Goal: Information Seeking & Learning: Learn about a topic

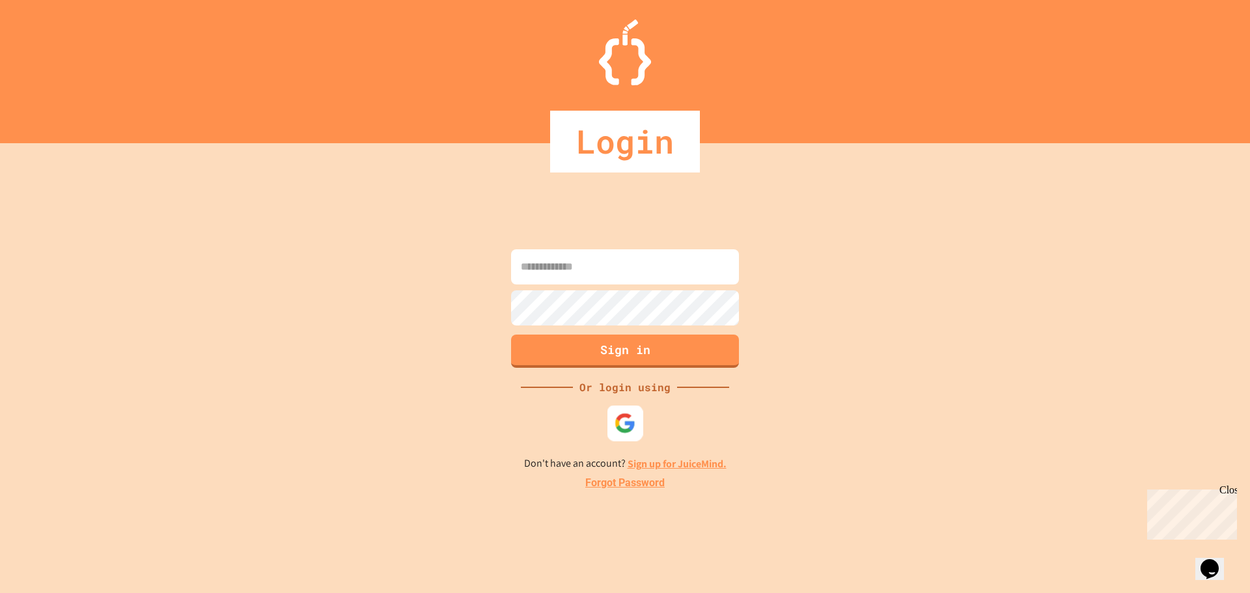
click at [622, 427] on img at bounding box center [624, 422] width 21 height 21
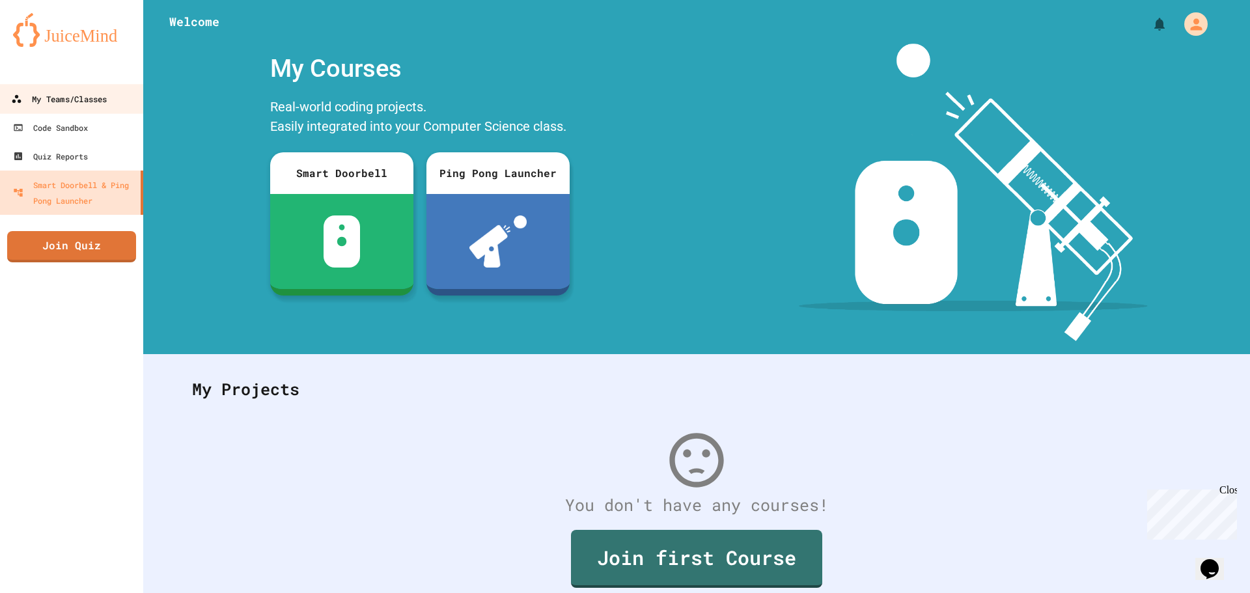
click at [48, 103] on div "My Teams/Classes" at bounding box center [59, 99] width 96 height 16
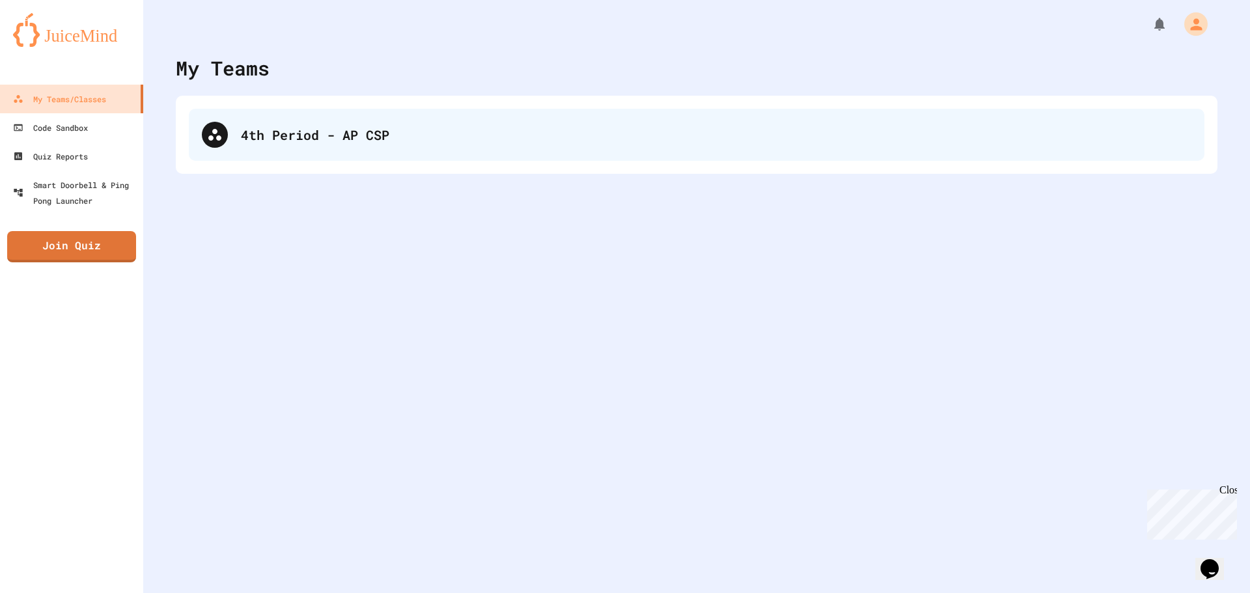
click at [310, 136] on div "4th Period - AP CSP" at bounding box center [716, 135] width 950 height 20
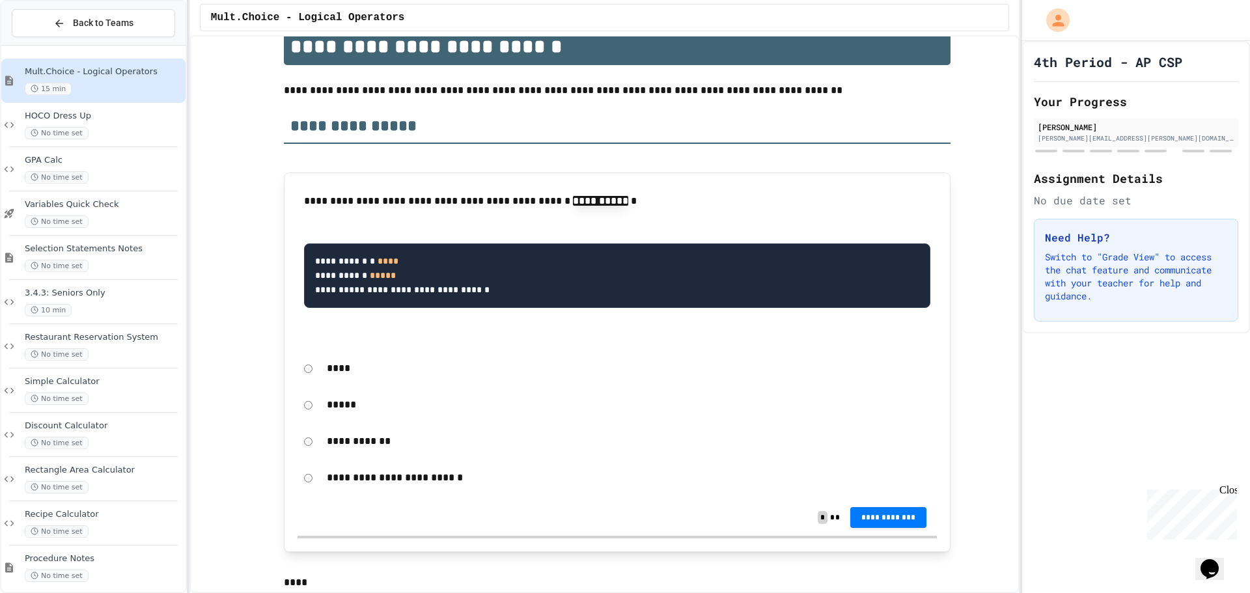
scroll to position [195, 0]
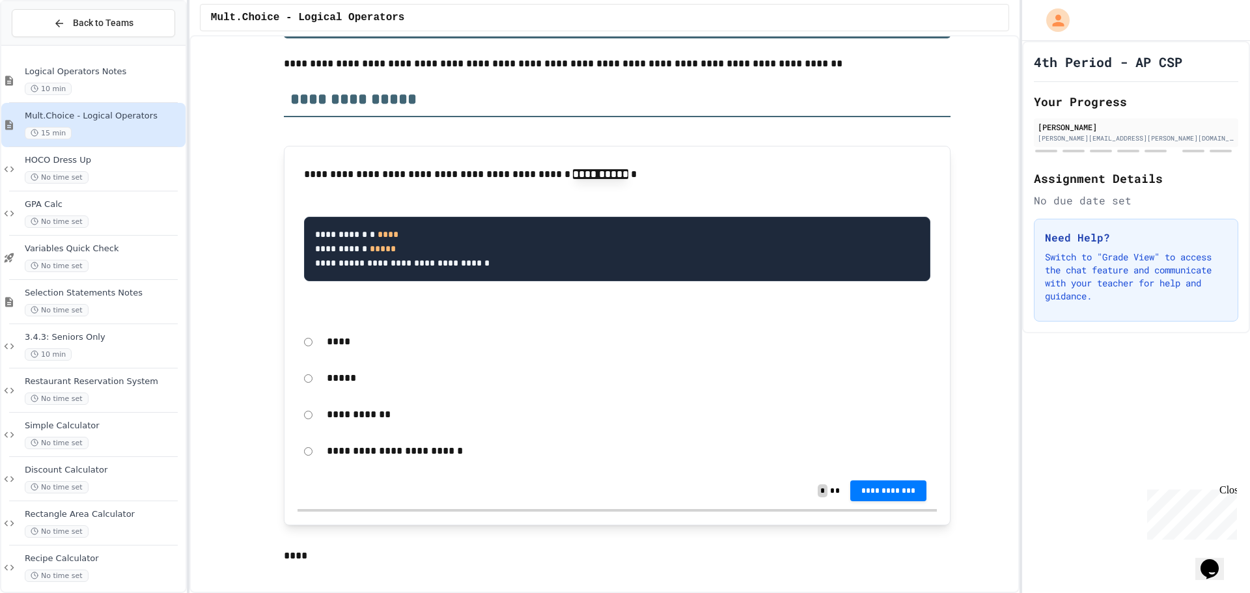
click at [413, 445] on p "**********" at bounding box center [628, 451] width 603 height 17
click at [416, 455] on p "**********" at bounding box center [628, 451] width 603 height 17
click at [870, 493] on span "**********" at bounding box center [889, 490] width 56 height 10
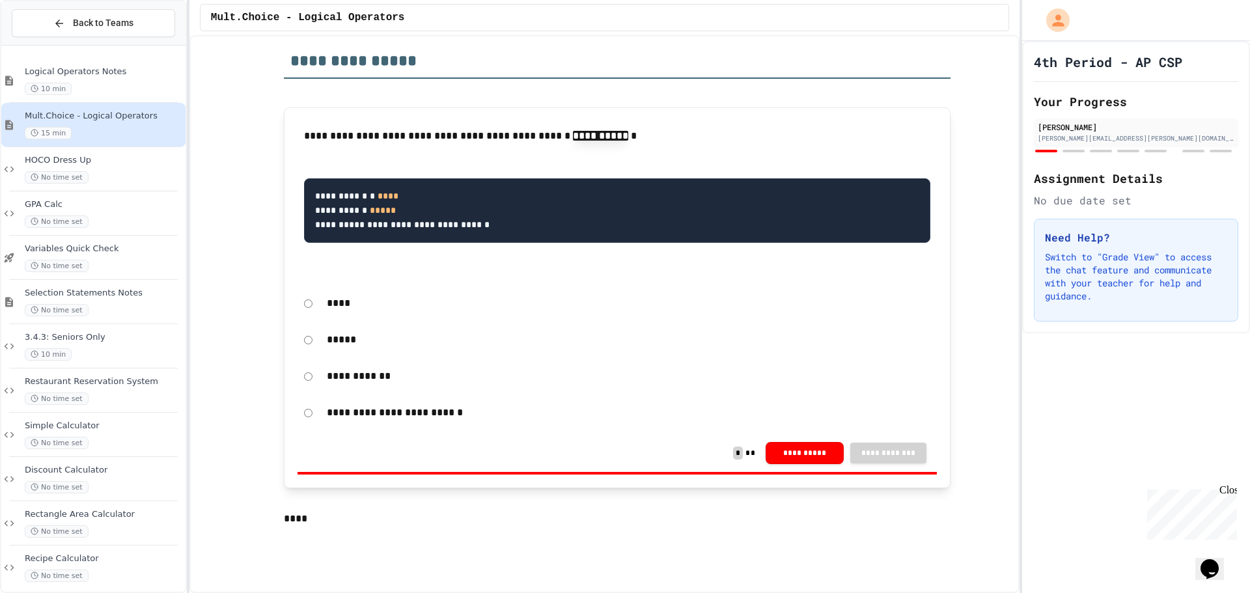
scroll to position [260, 0]
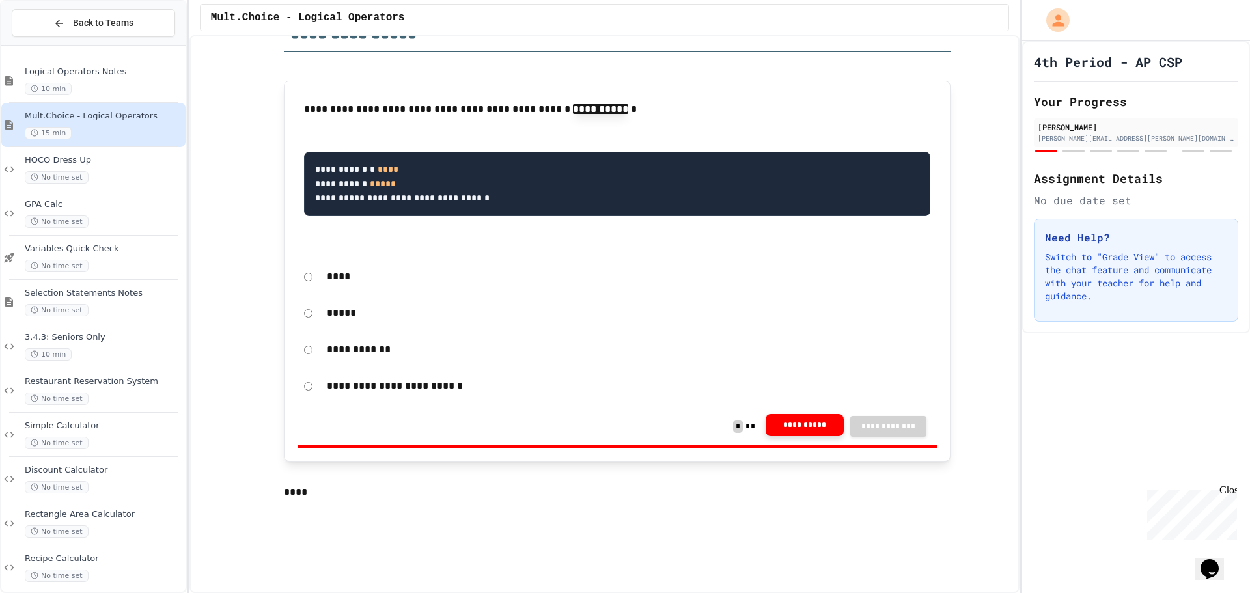
click at [786, 434] on button "**********" at bounding box center [804, 425] width 78 height 22
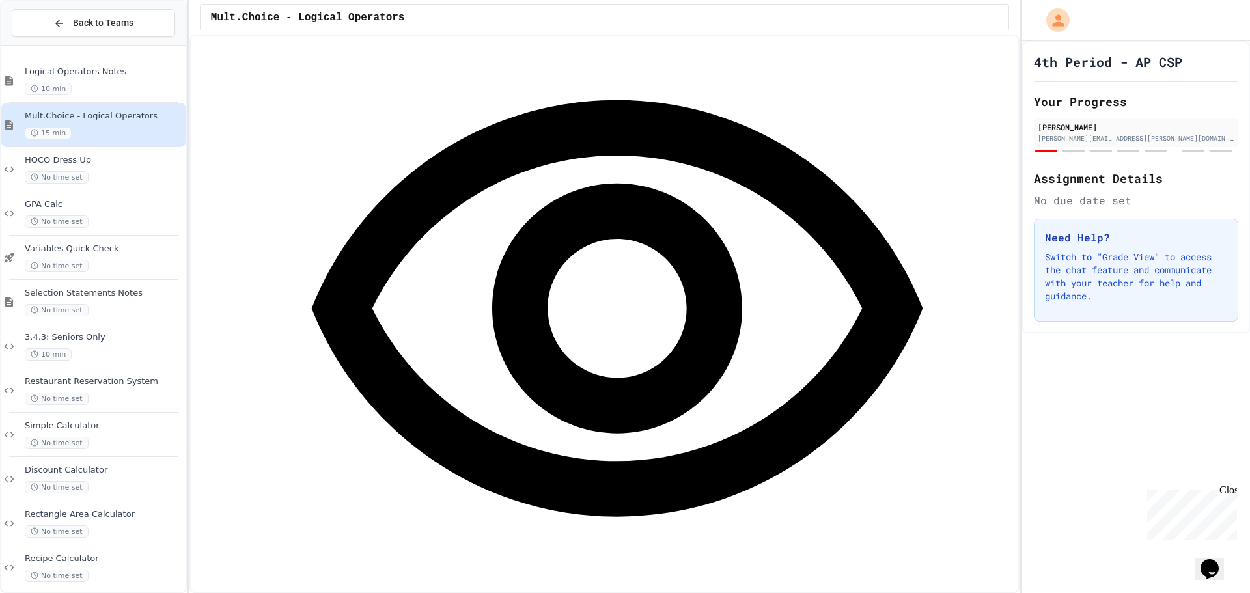
scroll to position [781, 0]
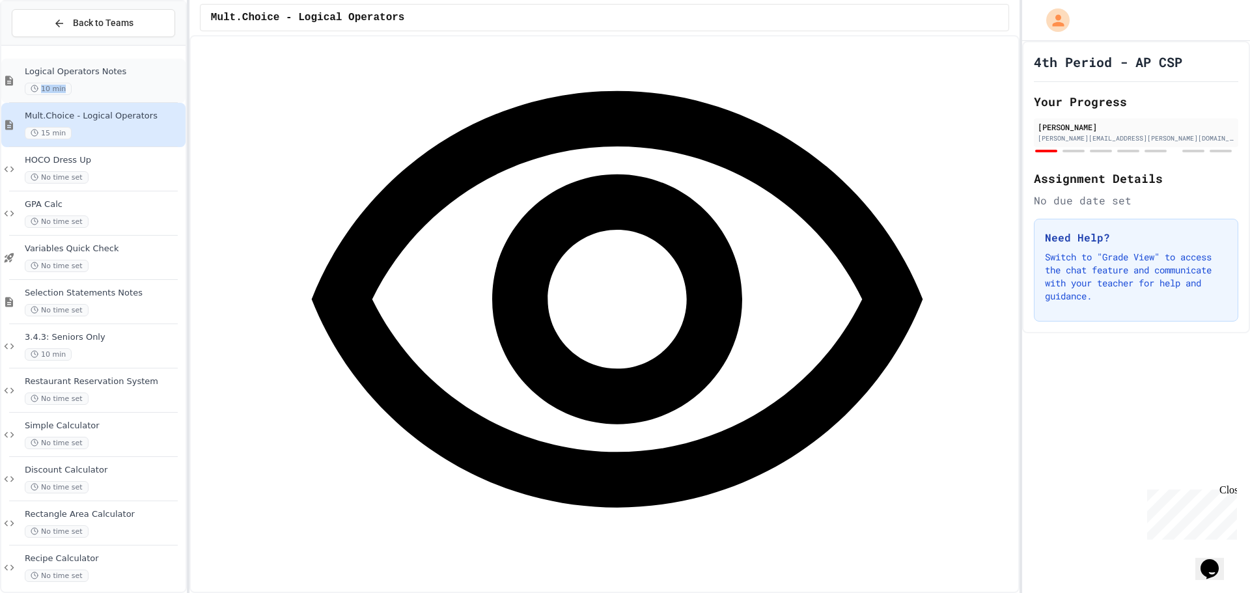
click at [112, 92] on div "10 min" at bounding box center [104, 89] width 158 height 12
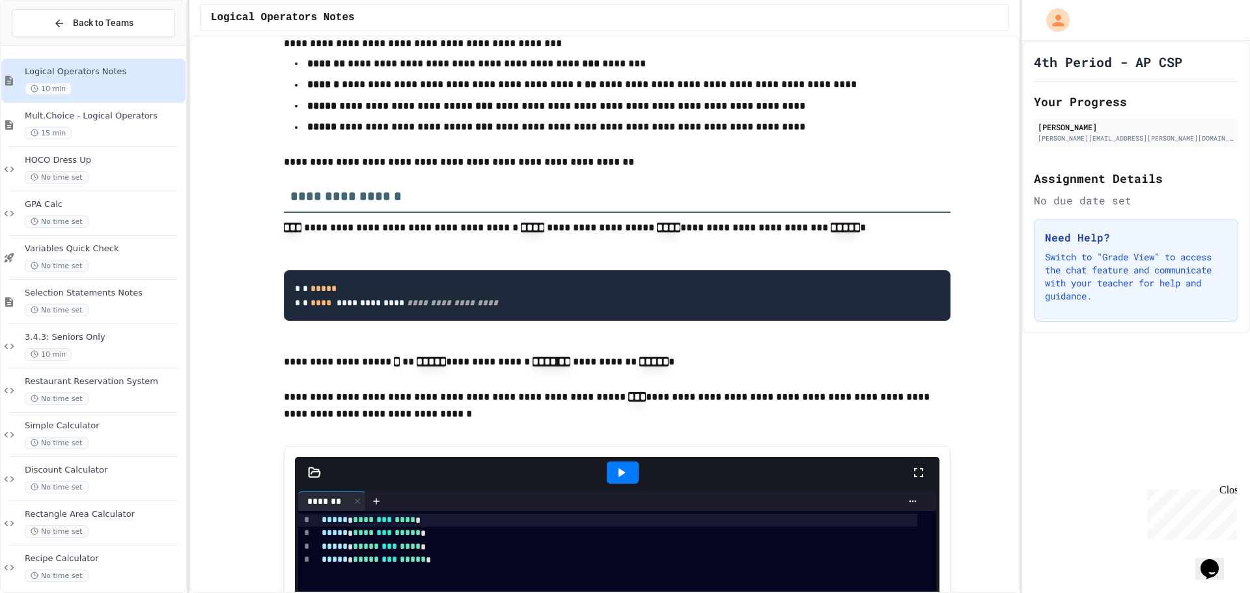
scroll to position [1041, 0]
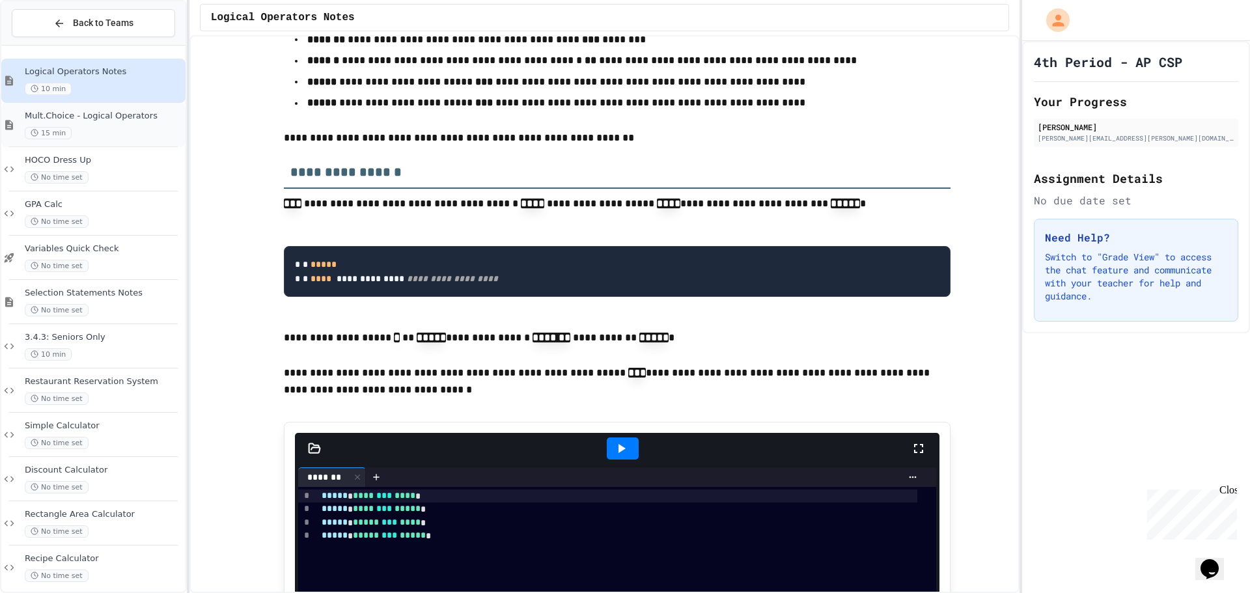
click at [146, 117] on span "Mult.Choice - Logical Operators" at bounding box center [104, 116] width 158 height 11
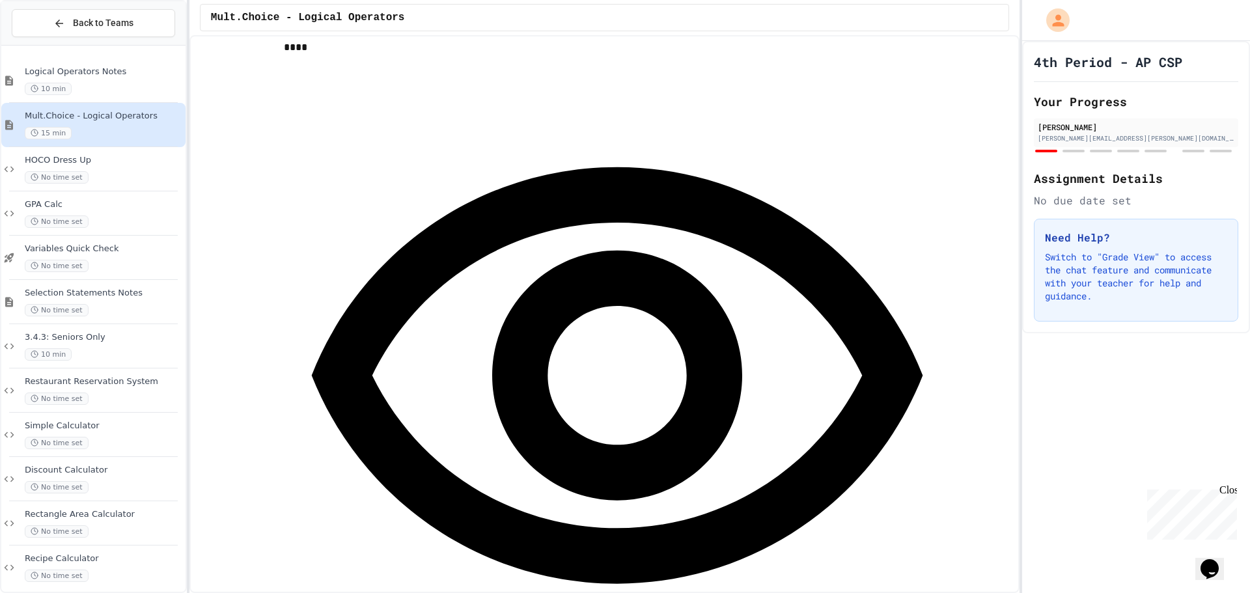
scroll to position [716, 0]
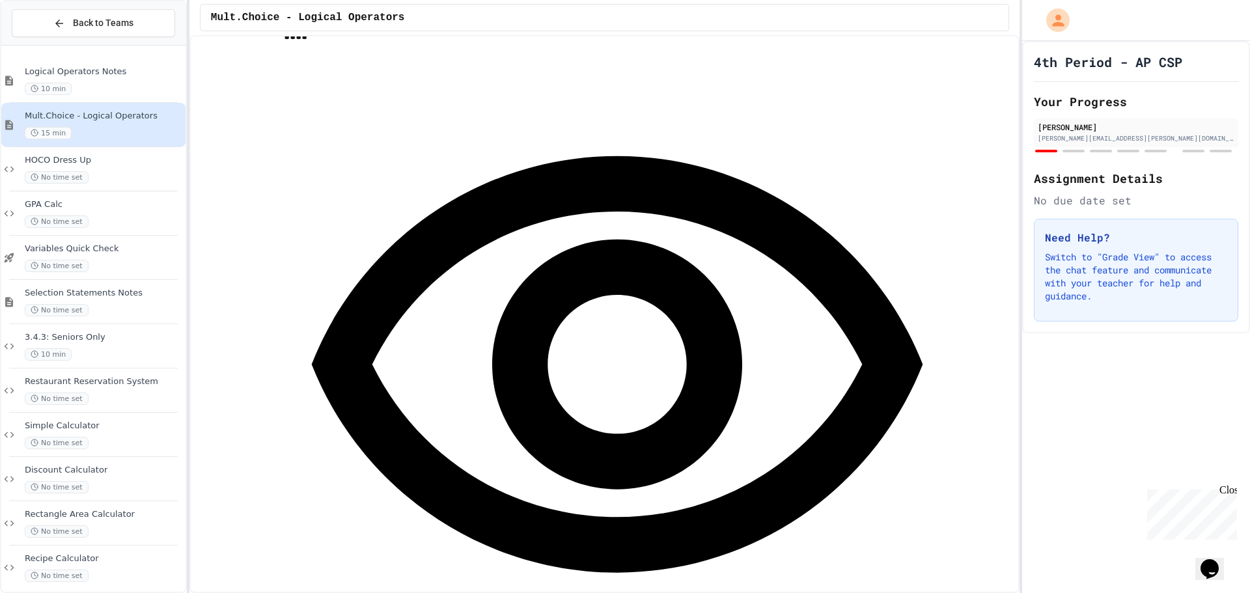
click at [138, 90] on div "10 min" at bounding box center [104, 89] width 158 height 12
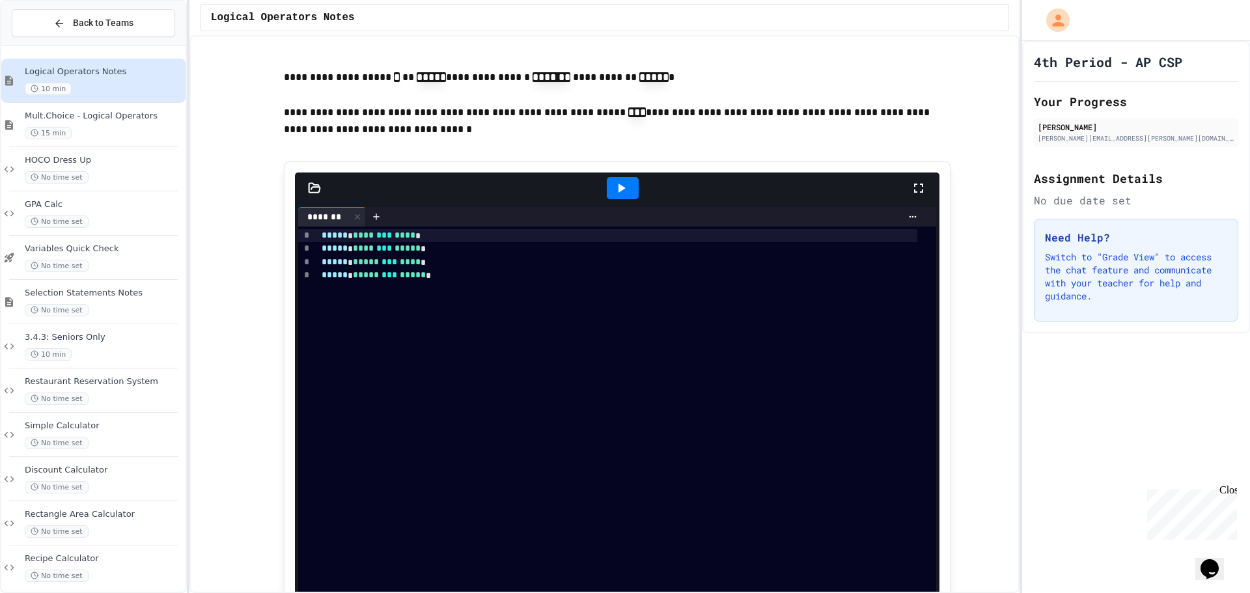
scroll to position [1237, 0]
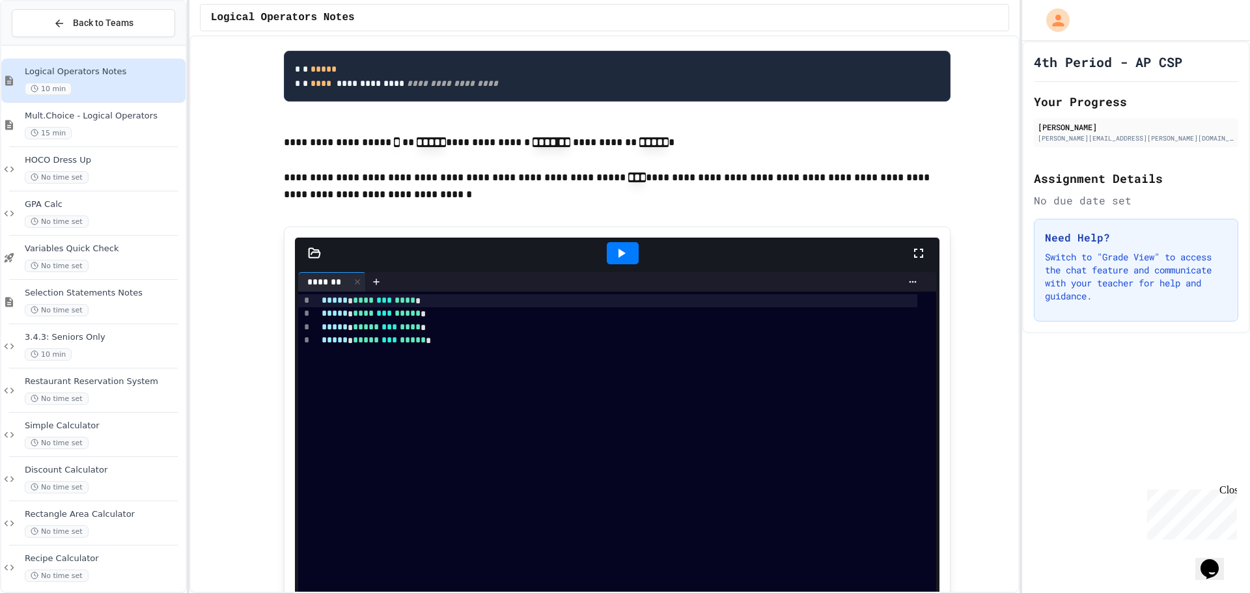
click at [600, 271] on div at bounding box center [622, 253] width 45 height 35
click at [607, 264] on div at bounding box center [623, 253] width 32 height 22
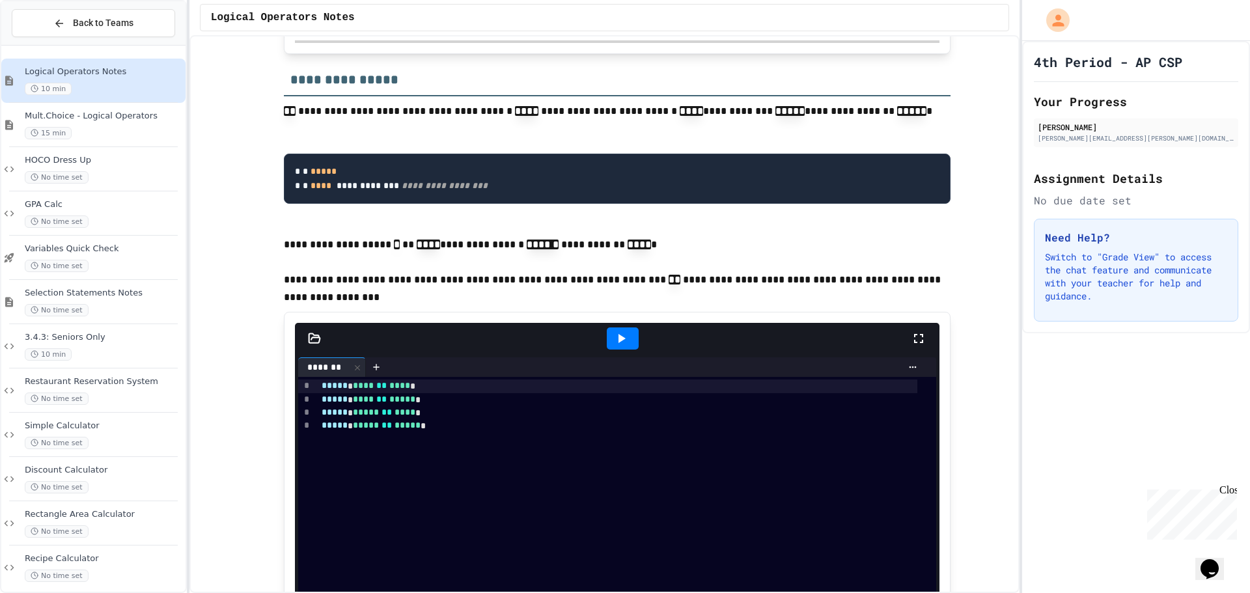
scroll to position [2018, 0]
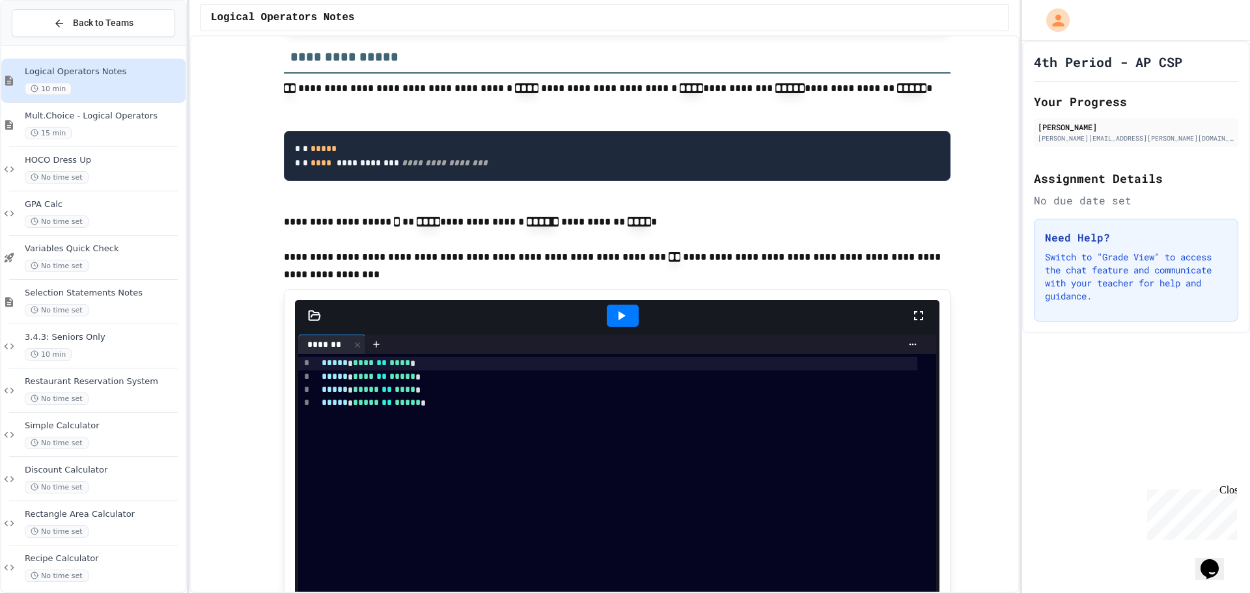
click at [620, 324] on icon at bounding box center [621, 316] width 16 height 16
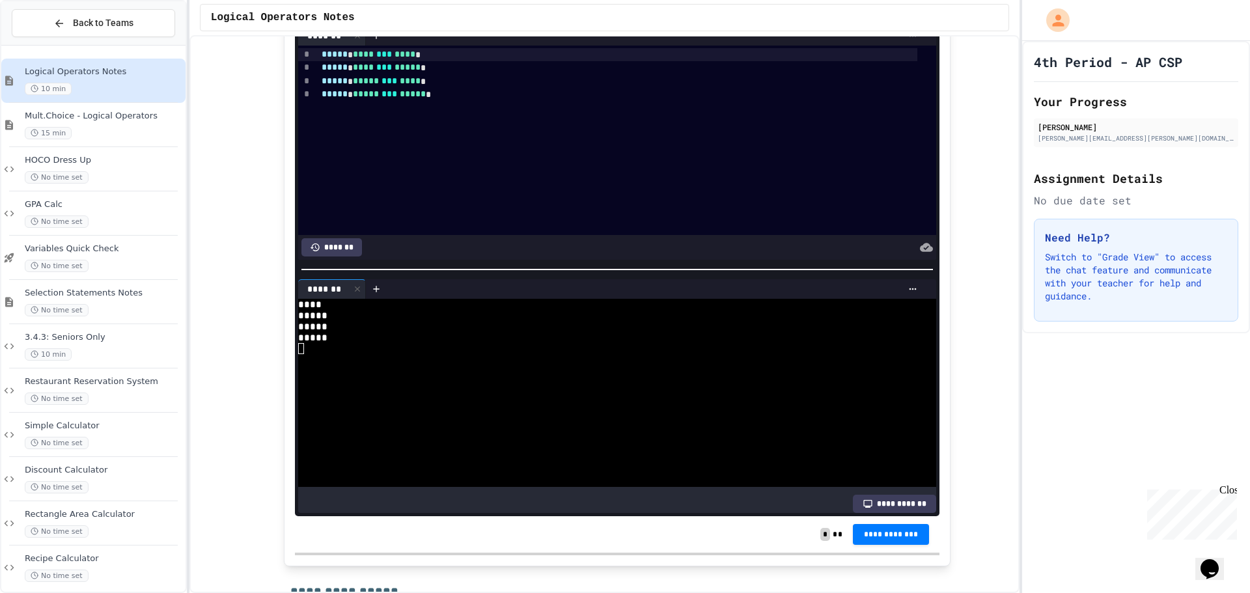
scroll to position [1497, 0]
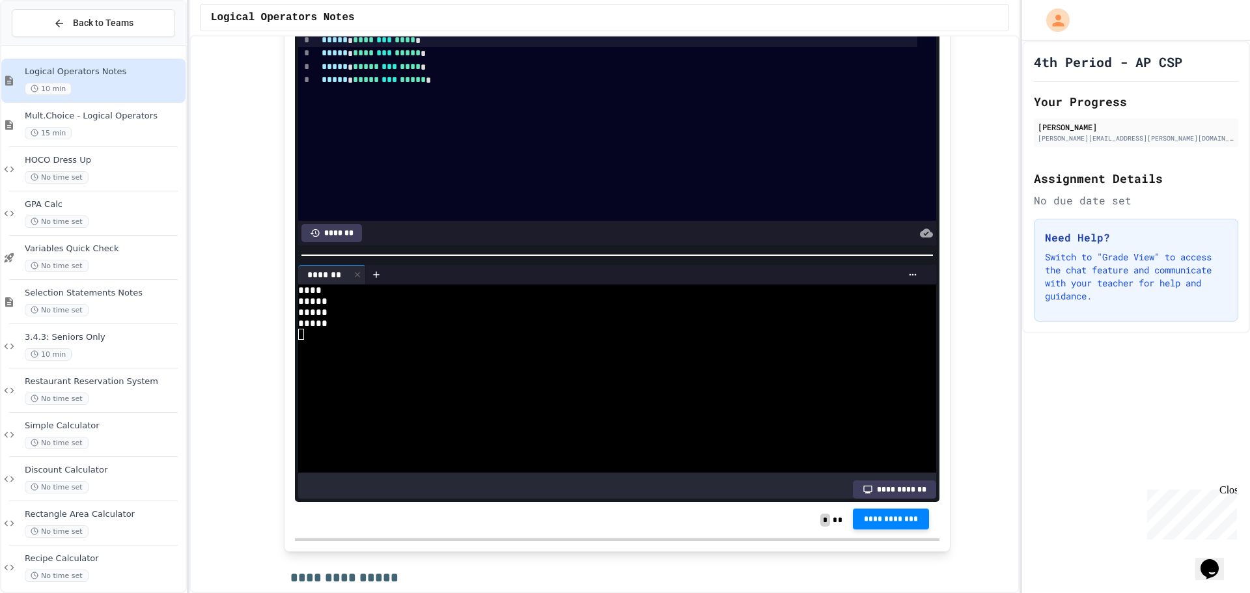
click at [853, 529] on button "**********" at bounding box center [891, 518] width 77 height 21
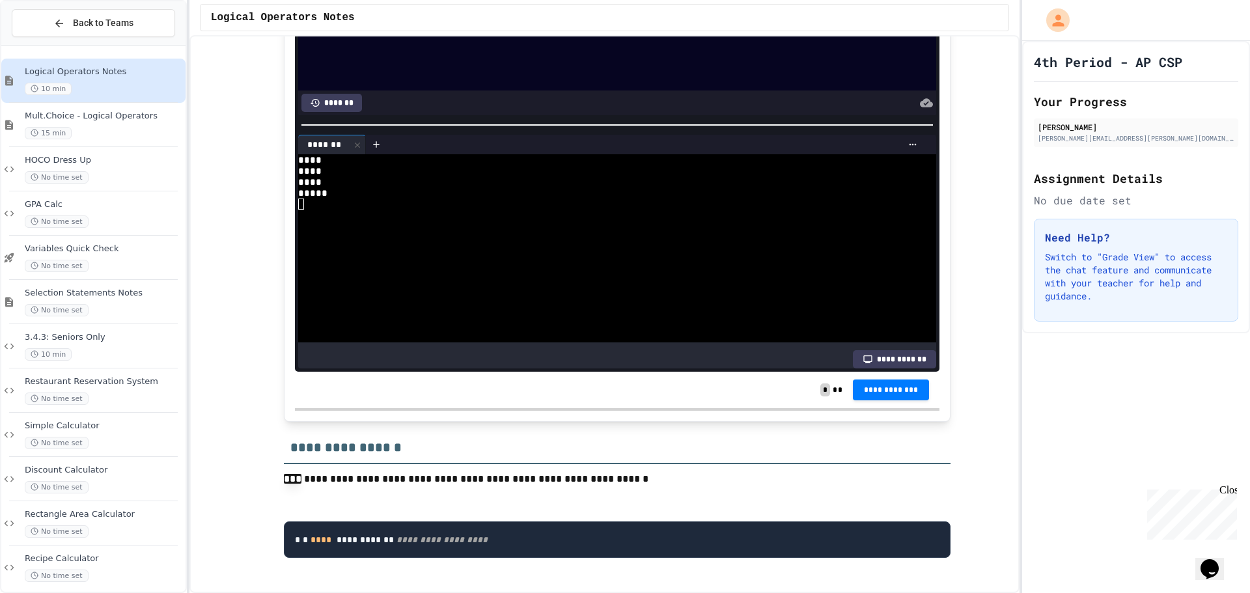
scroll to position [2474, 0]
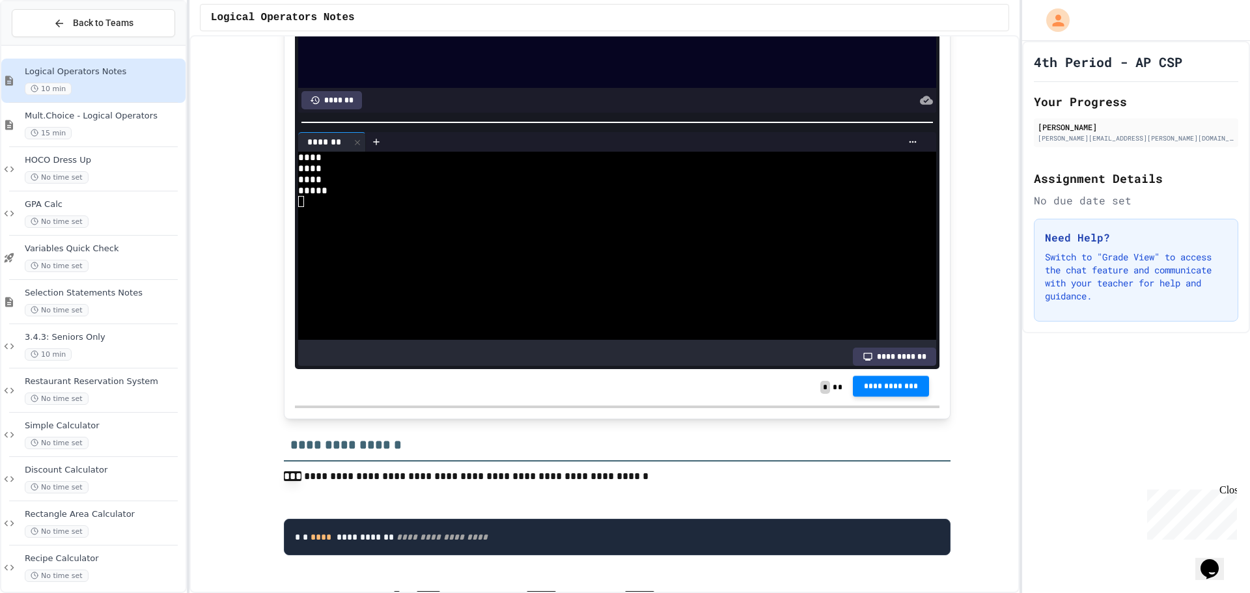
click at [868, 392] on span "**********" at bounding box center [891, 386] width 56 height 10
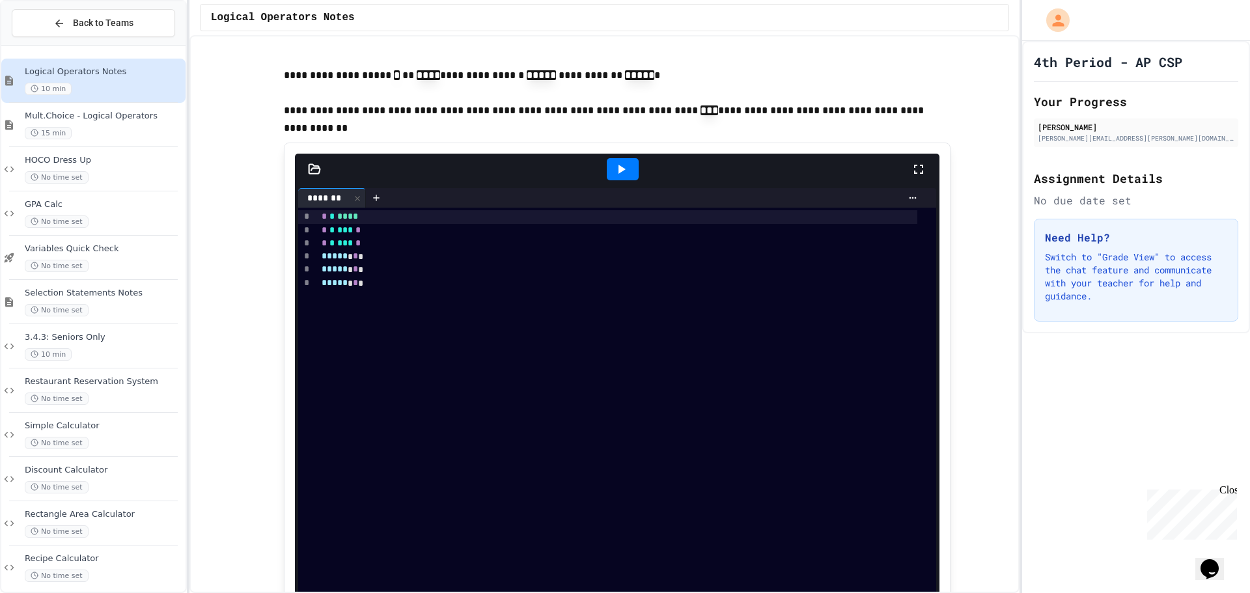
scroll to position [3059, 0]
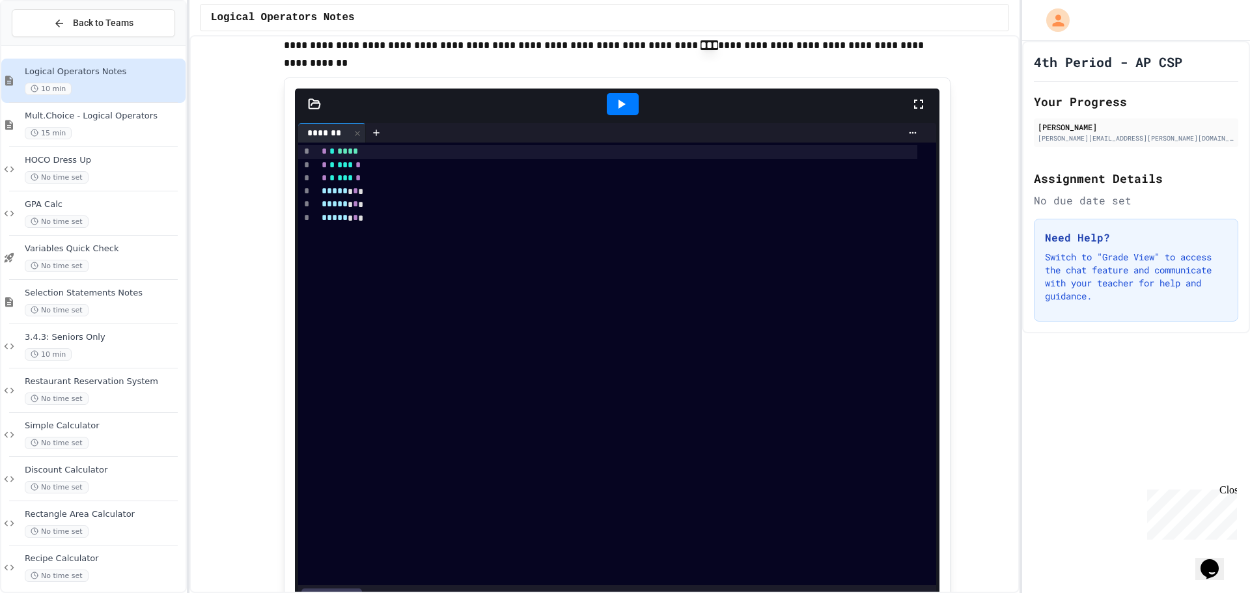
click at [614, 112] on icon at bounding box center [621, 104] width 16 height 16
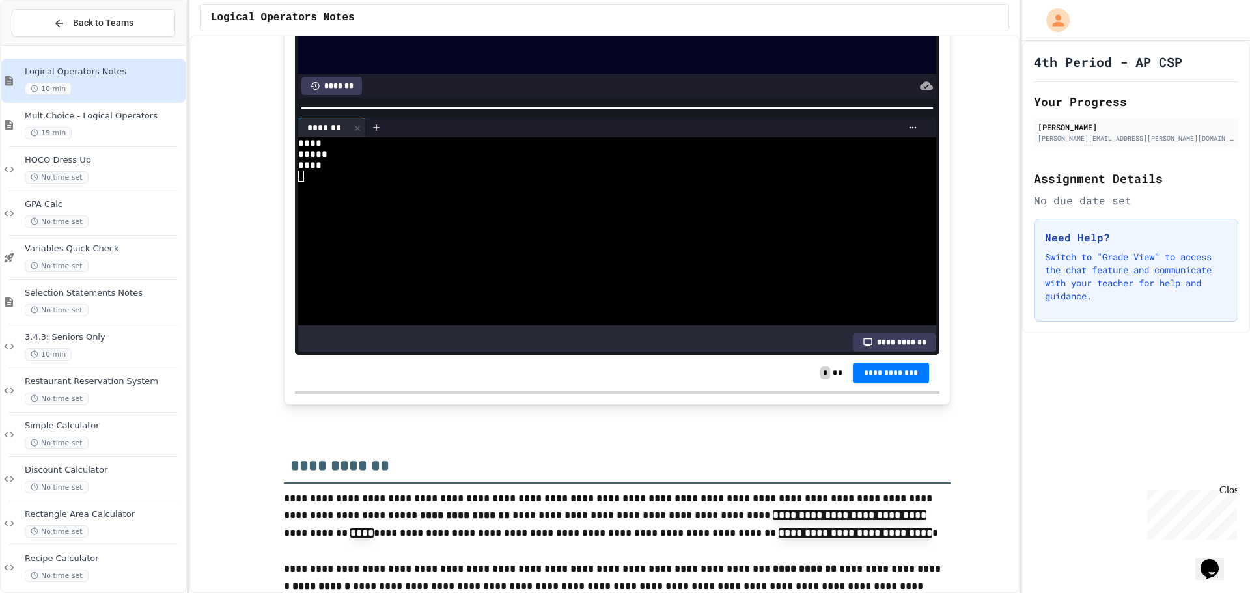
scroll to position [3320, 0]
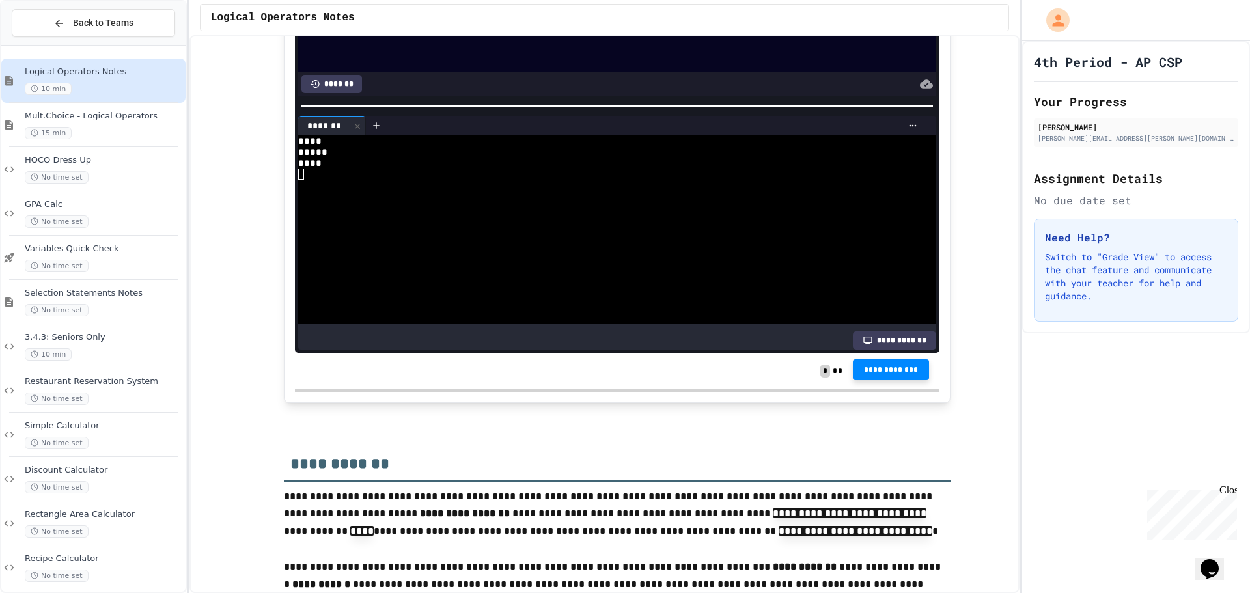
click at [853, 380] on button "**********" at bounding box center [891, 369] width 77 height 21
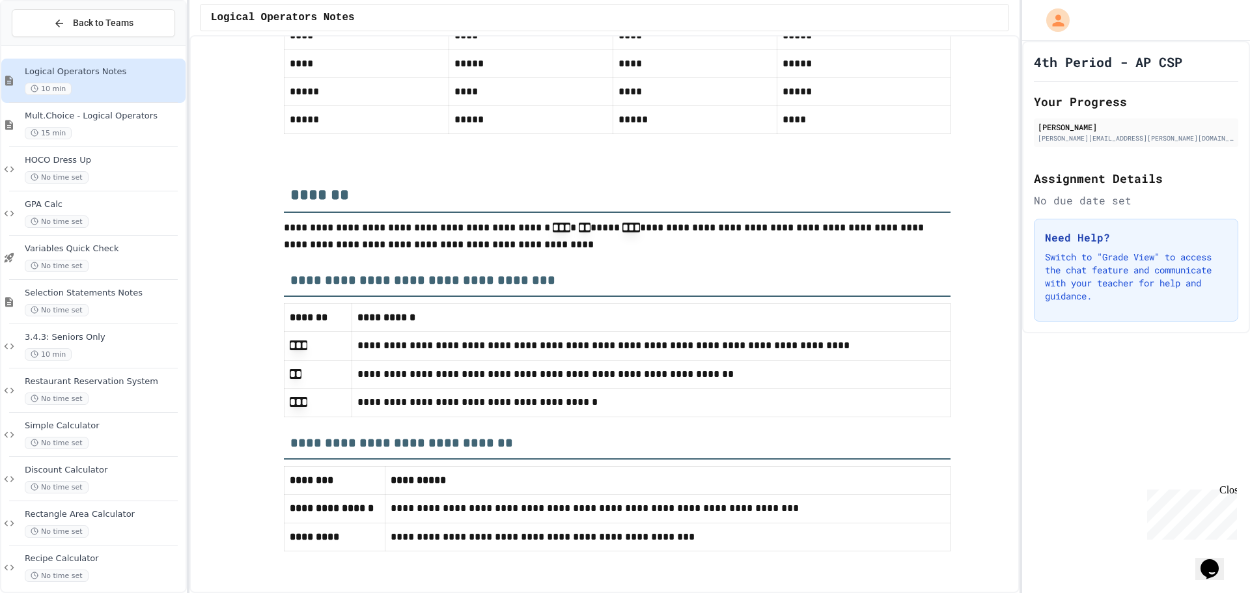
scroll to position [5529, 0]
click at [90, 122] on div "Mult.Choice - Logical Operators 15 min" at bounding box center [104, 125] width 158 height 29
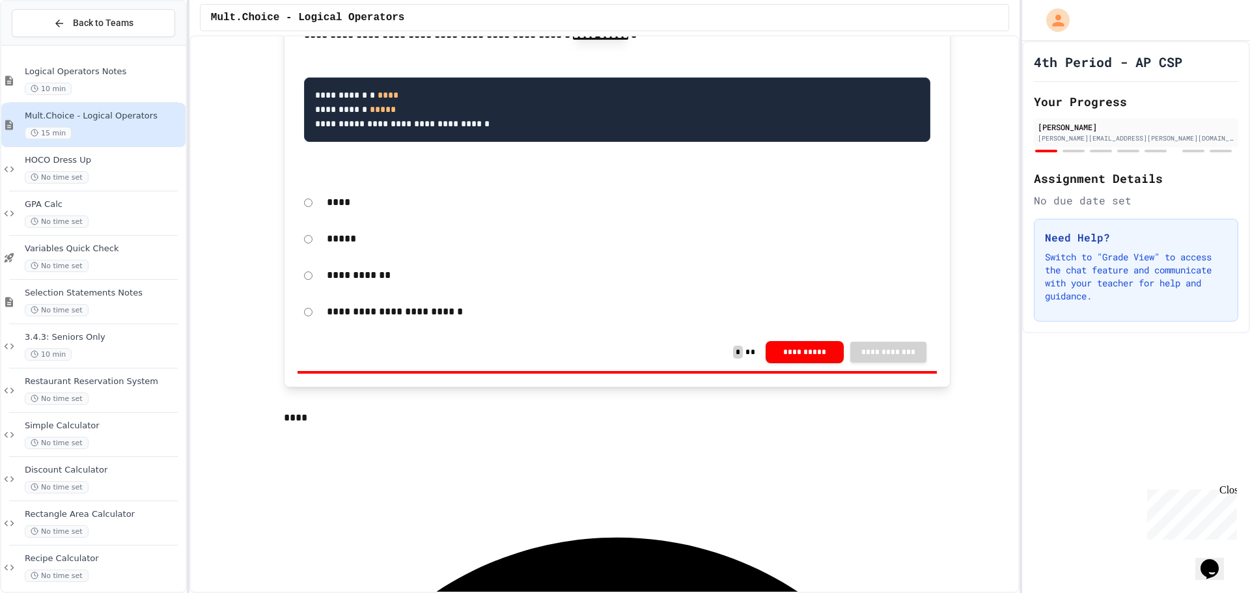
scroll to position [325, 0]
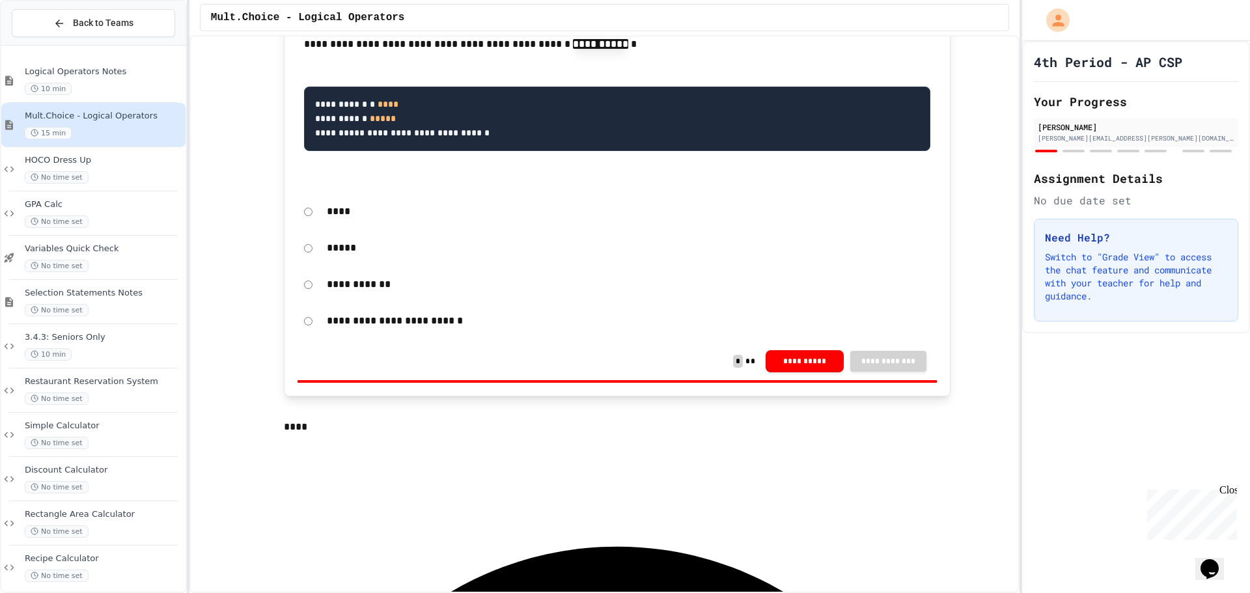
click at [327, 250] on p "*****" at bounding box center [628, 248] width 603 height 17
click at [779, 363] on button "**********" at bounding box center [804, 360] width 78 height 22
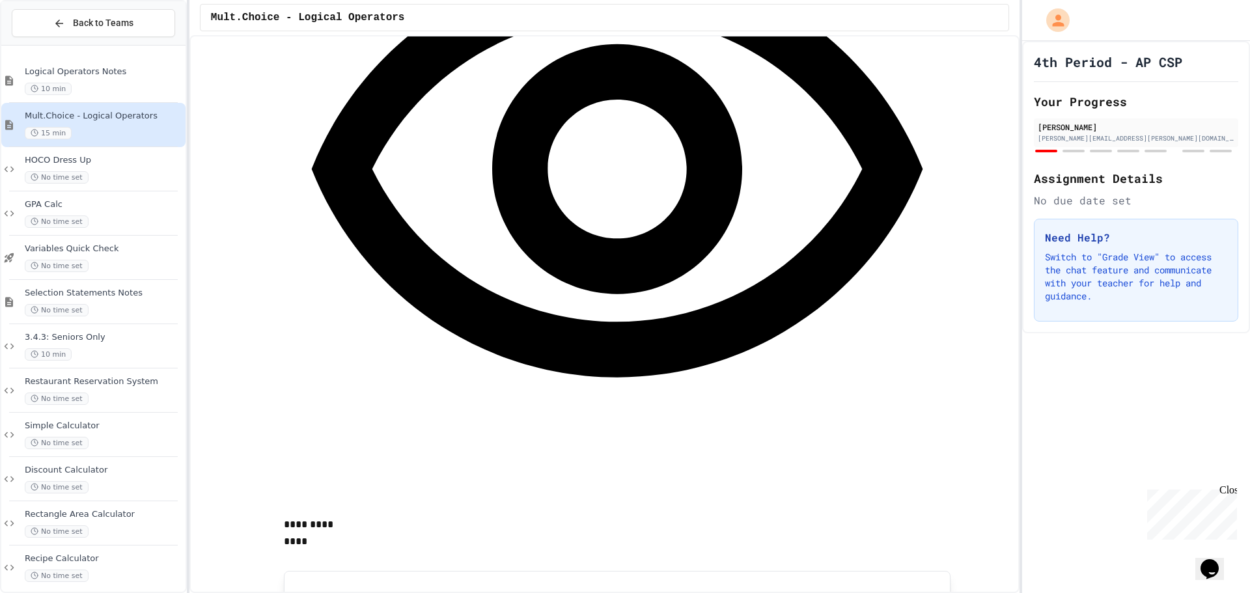
scroll to position [976, 0]
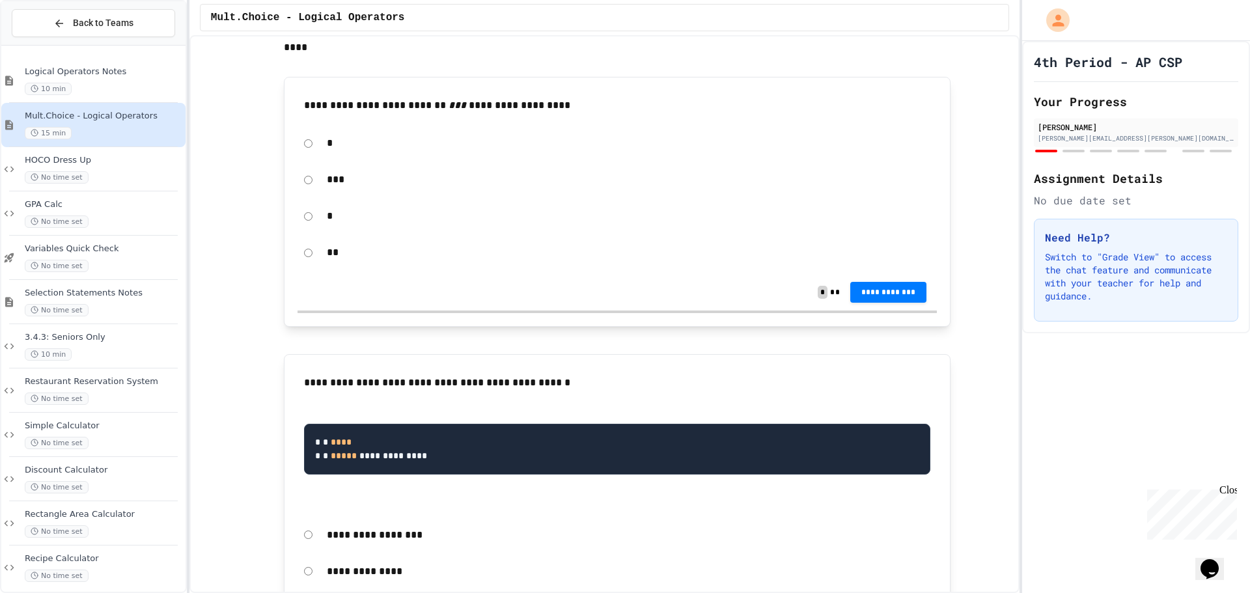
scroll to position [1432, 0]
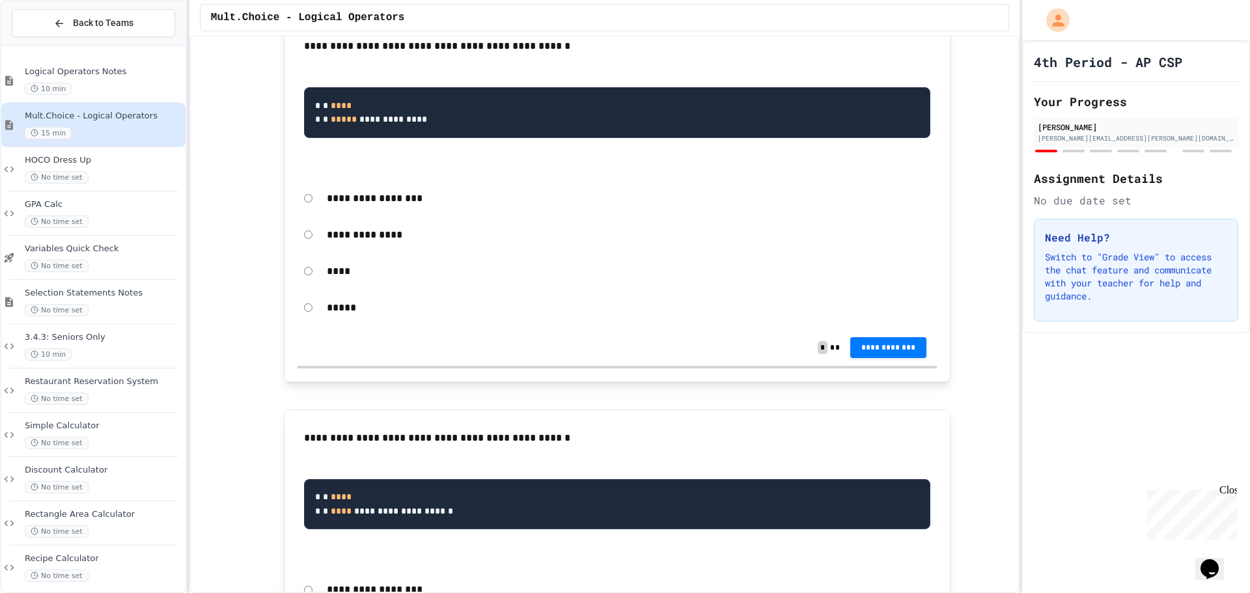
scroll to position [1823, 0]
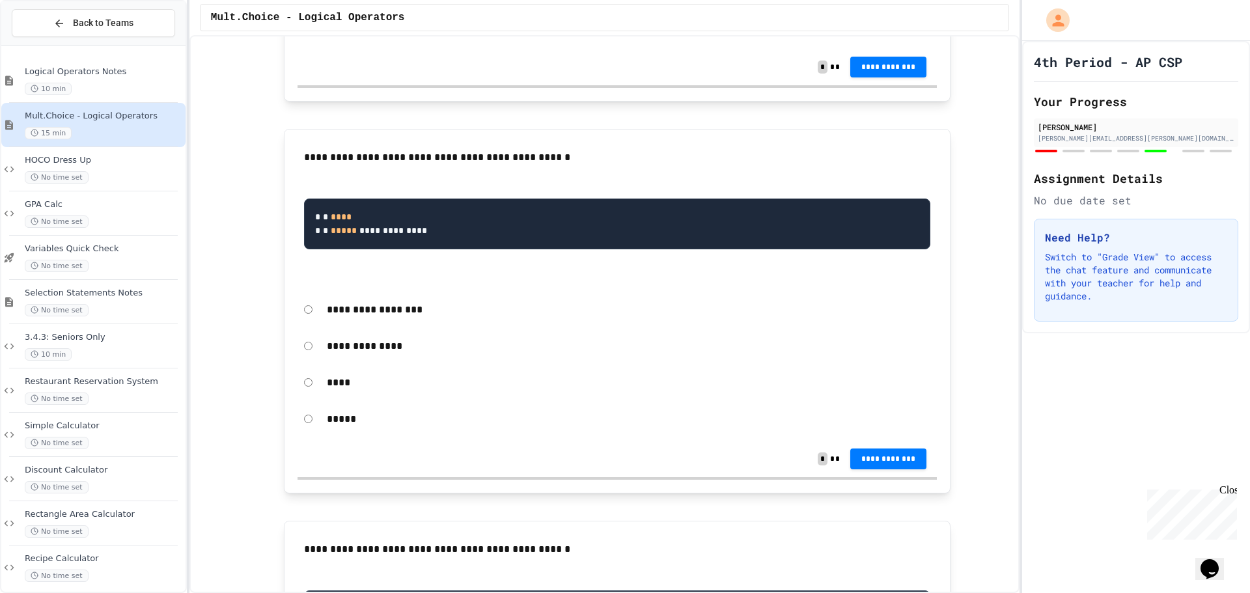
scroll to position [1627, 0]
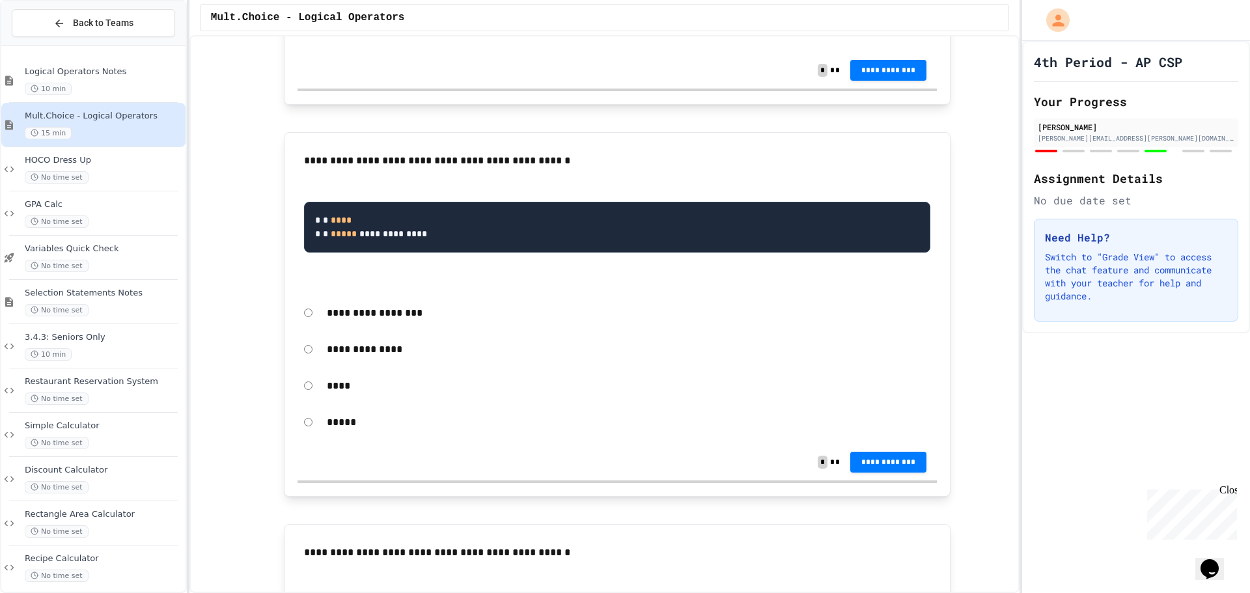
drag, startPoint x: 900, startPoint y: 255, endPoint x: 898, endPoint y: 245, distance: 10.0
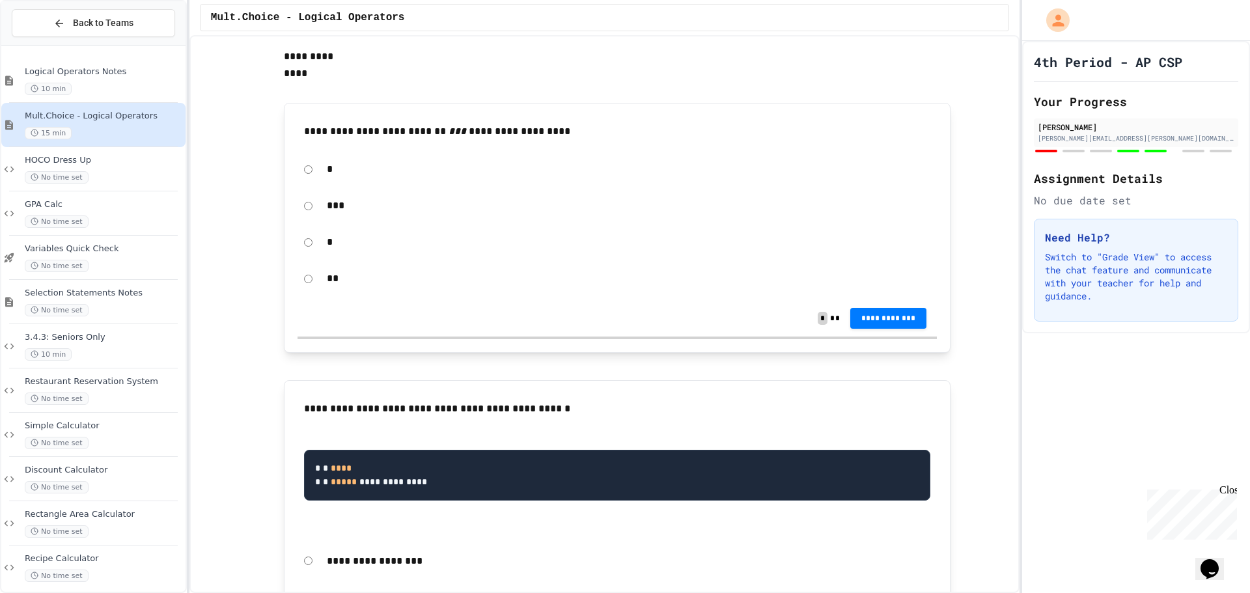
scroll to position [1237, 0]
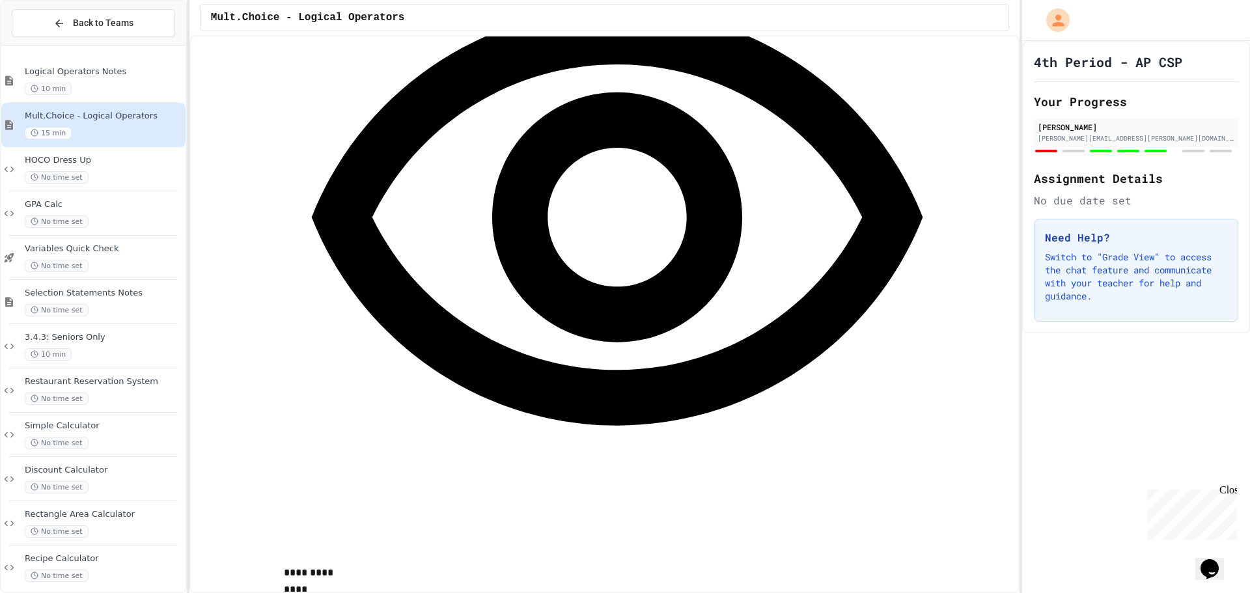
scroll to position [781, 0]
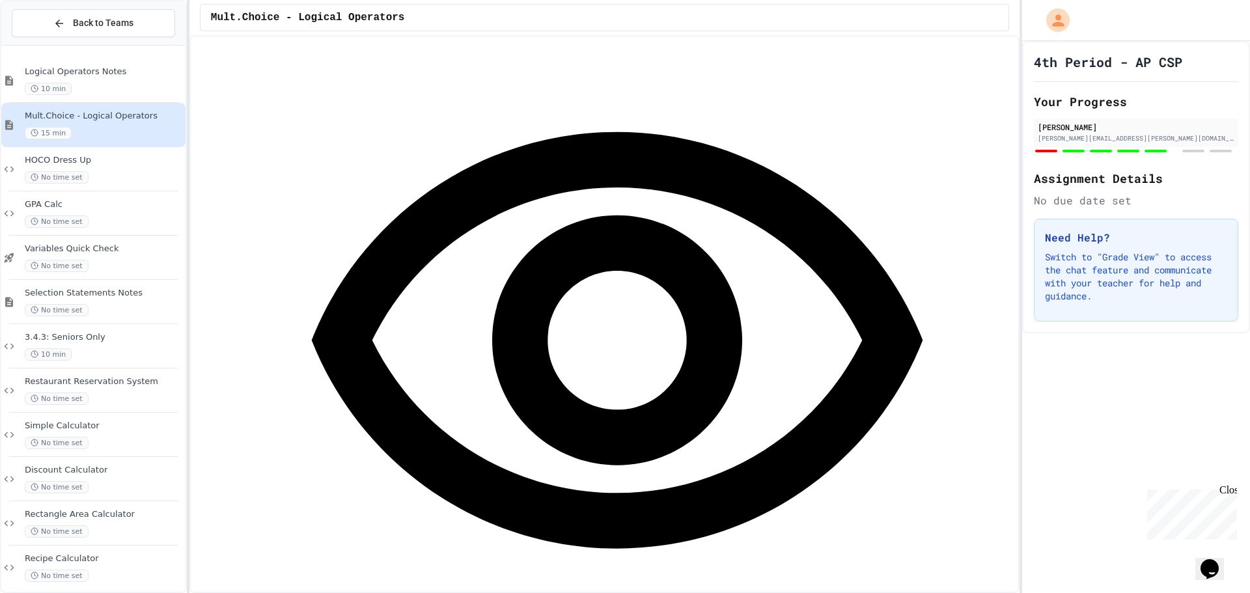
scroll to position [2539, 0]
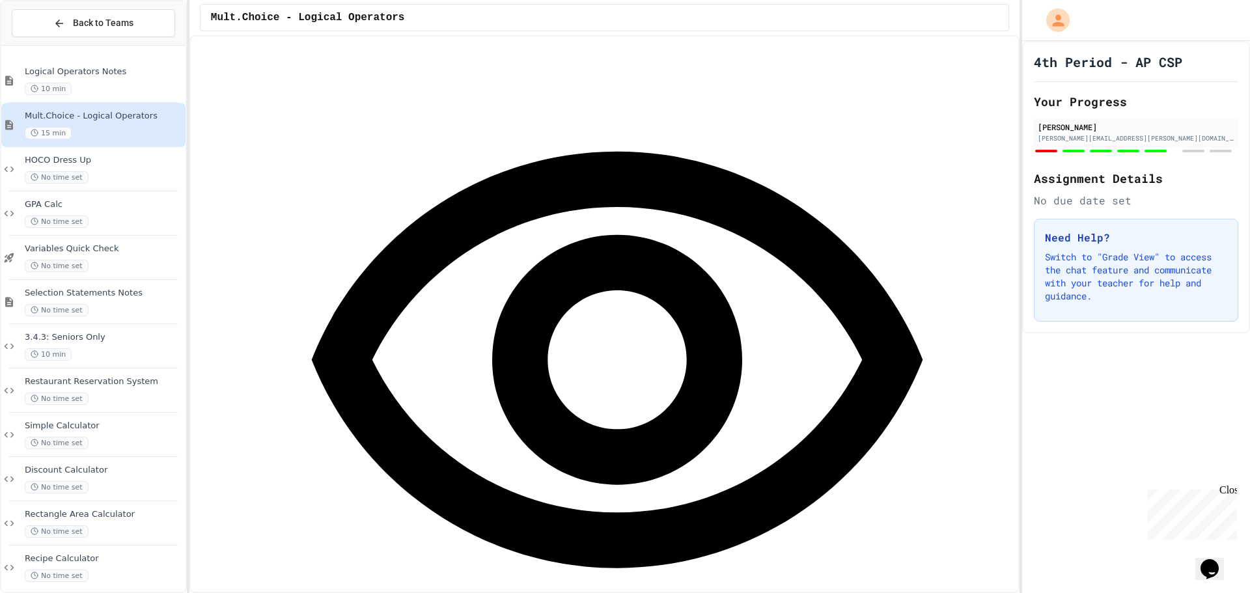
scroll to position [2474, 0]
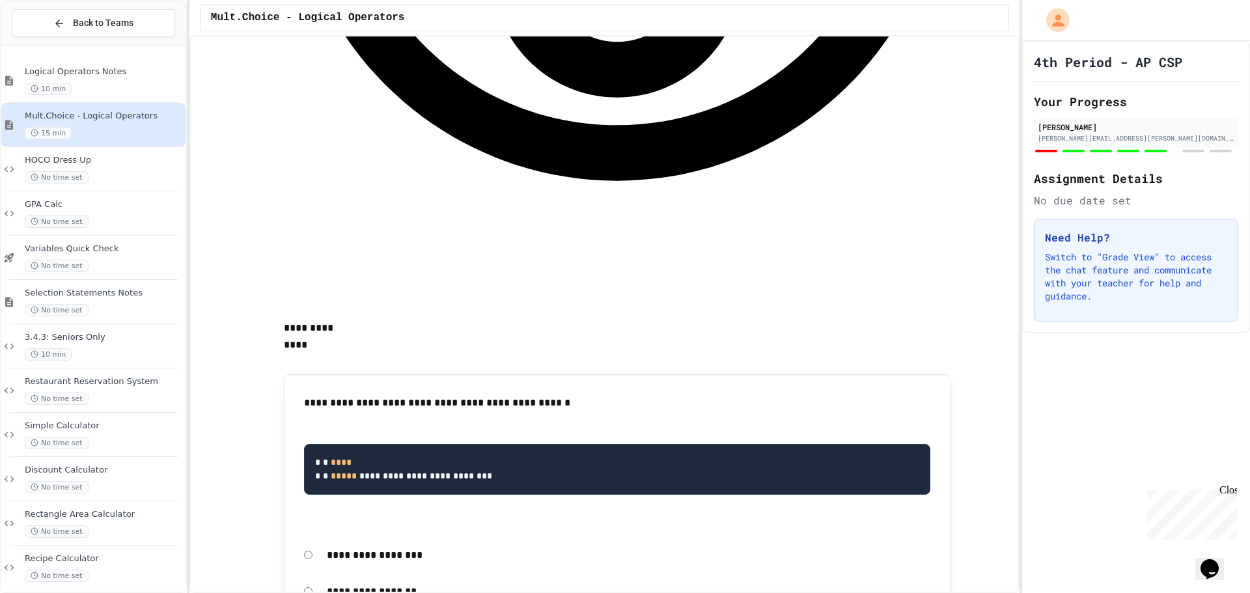
scroll to position [2929, 0]
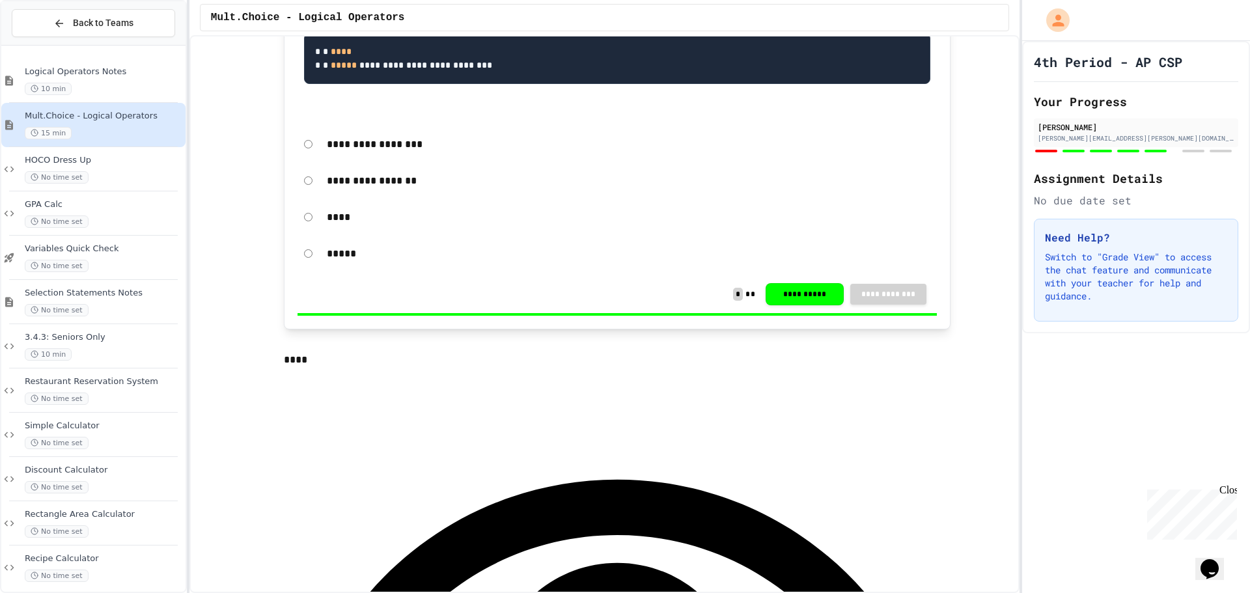
scroll to position [3320, 0]
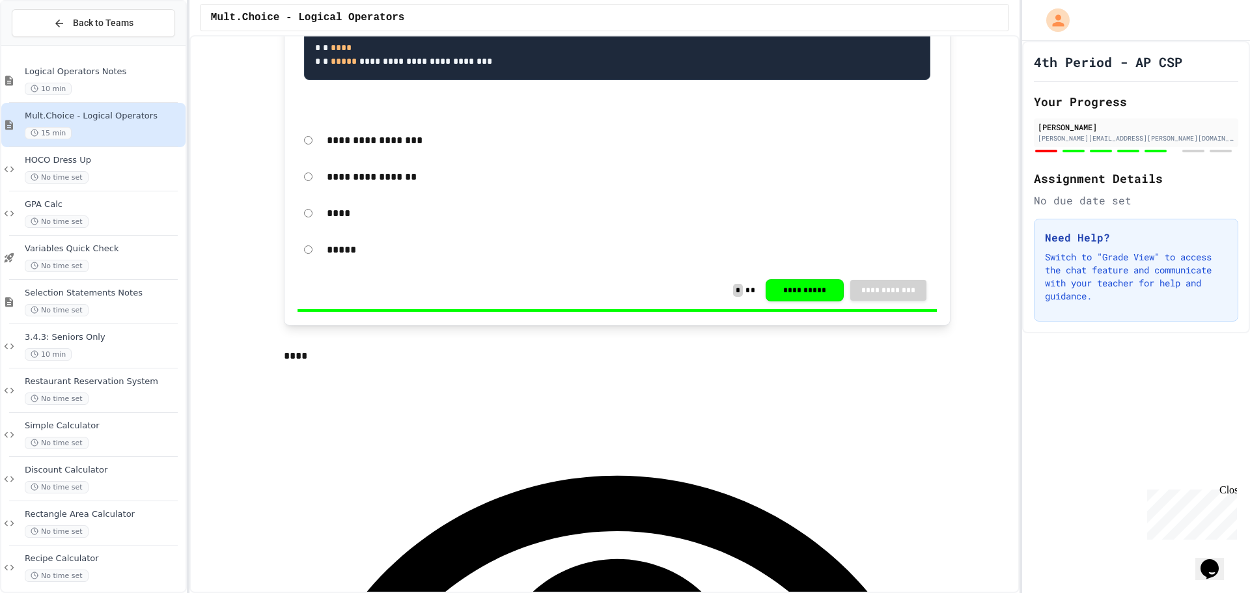
drag, startPoint x: 424, startPoint y: 195, endPoint x: 408, endPoint y: 199, distance: 16.9
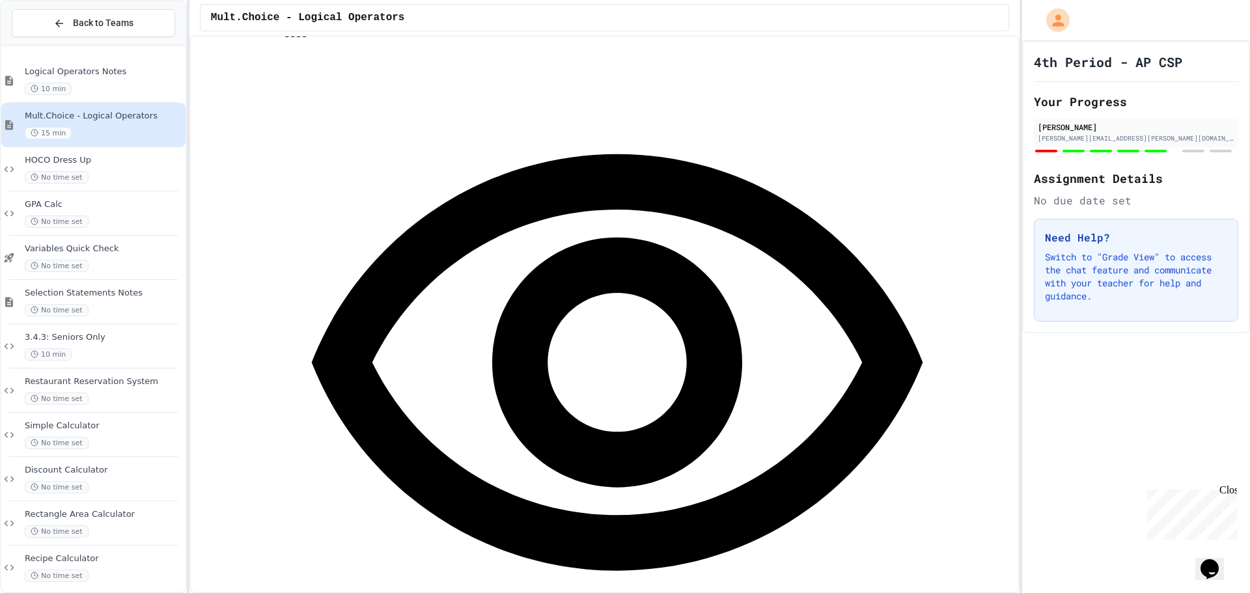
scroll to position [3645, 0]
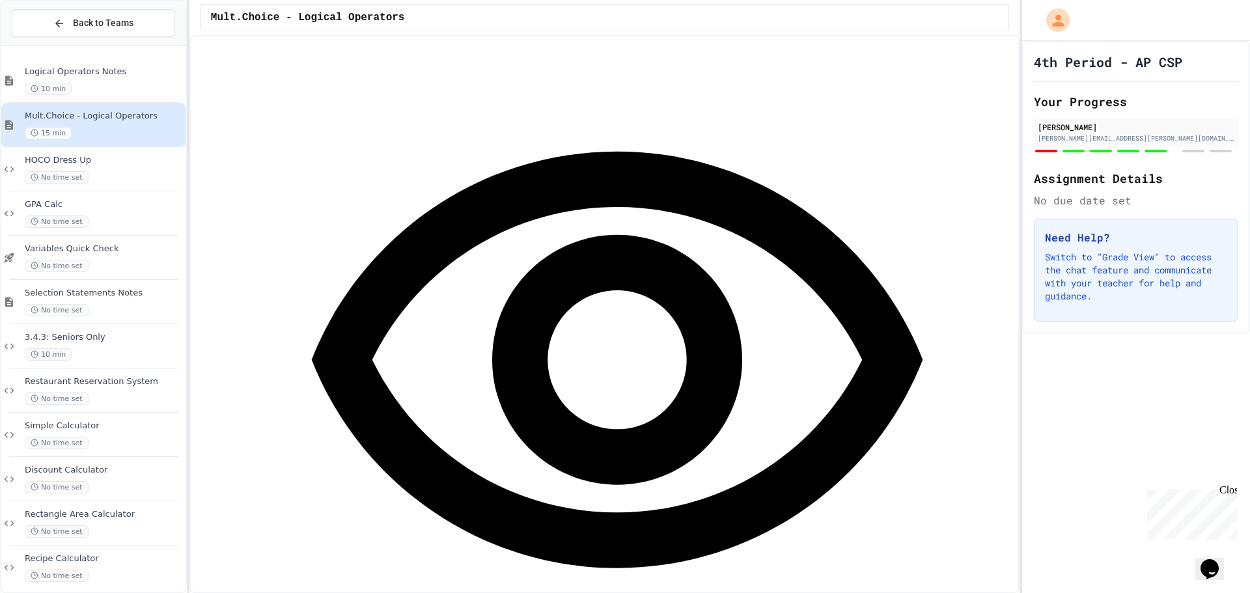
scroll to position [3645, 0]
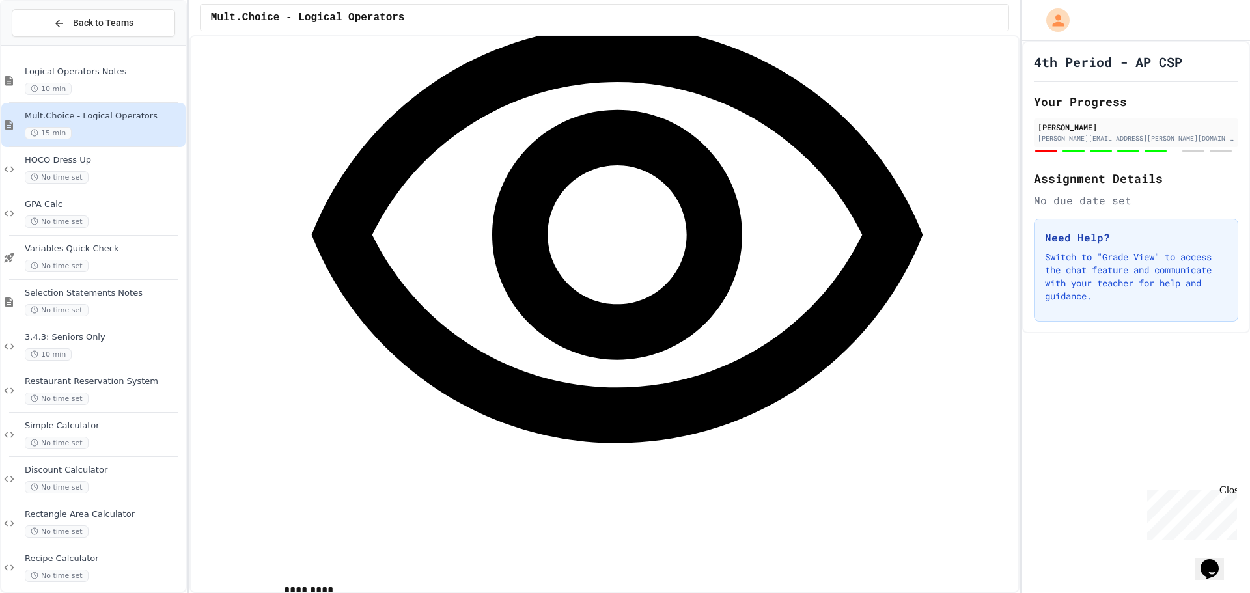
scroll to position [3840, 0]
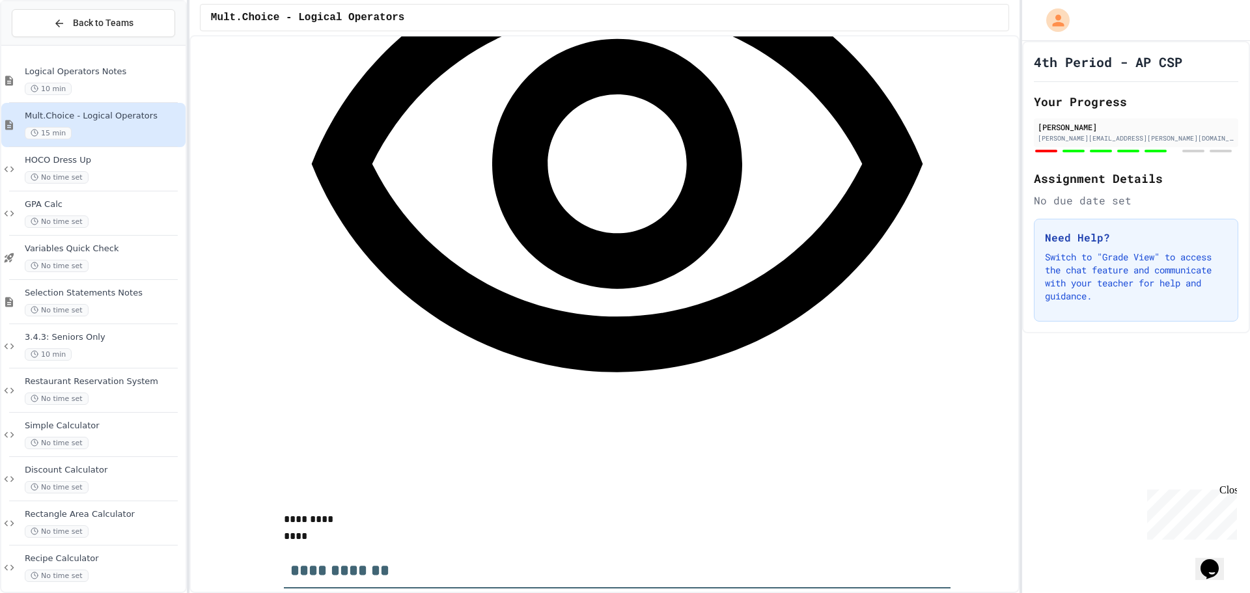
drag, startPoint x: 1156, startPoint y: 247, endPoint x: 1133, endPoint y: 252, distance: 23.9
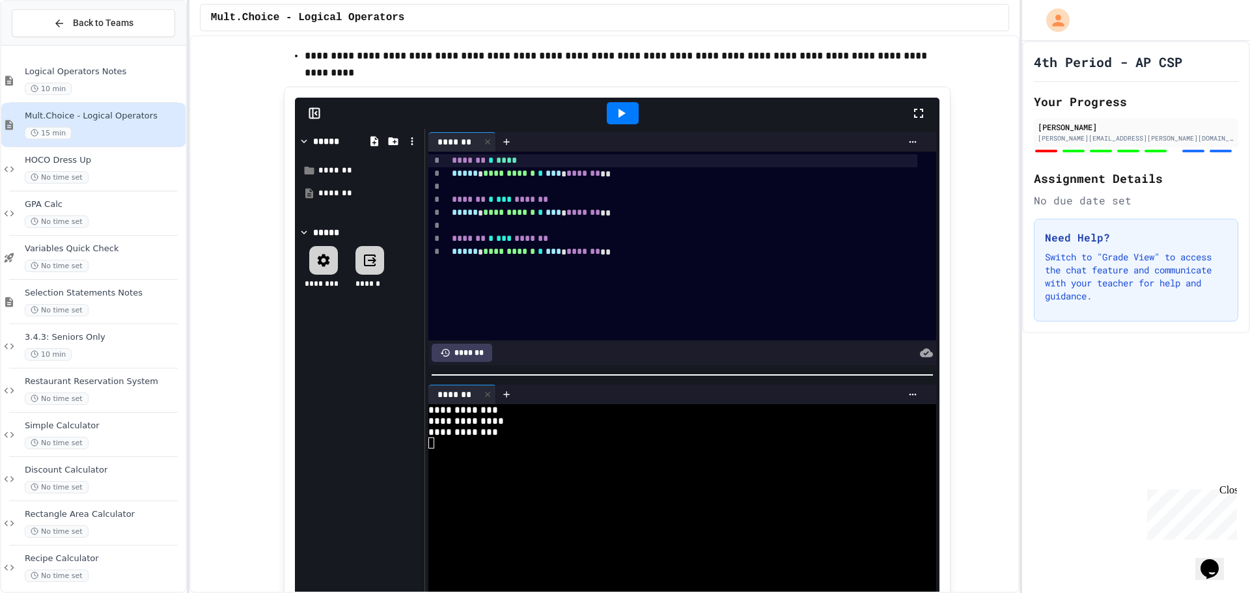
scroll to position [4360, 0]
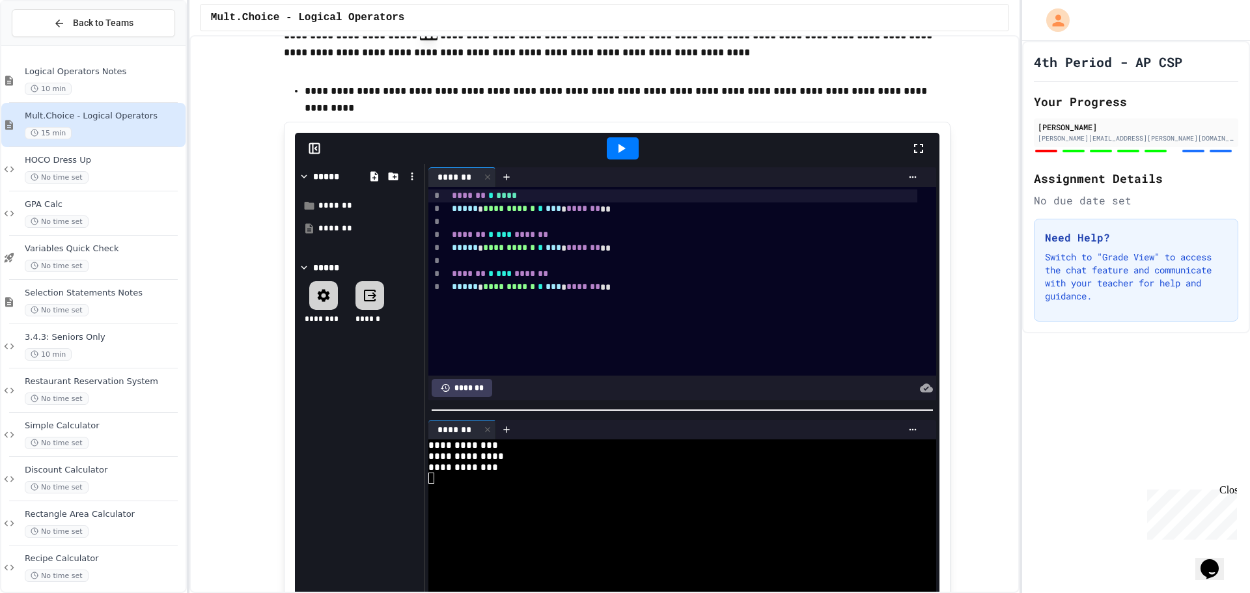
scroll to position [4620, 0]
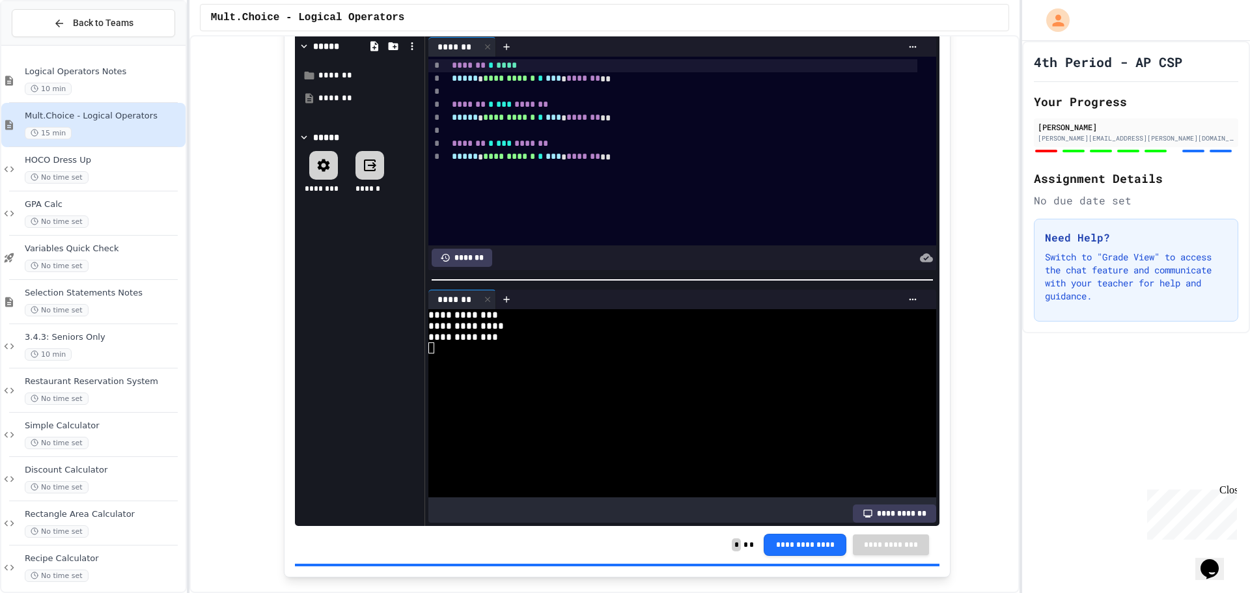
click at [85, 16] on button "Back to Teams" at bounding box center [93, 23] width 163 height 28
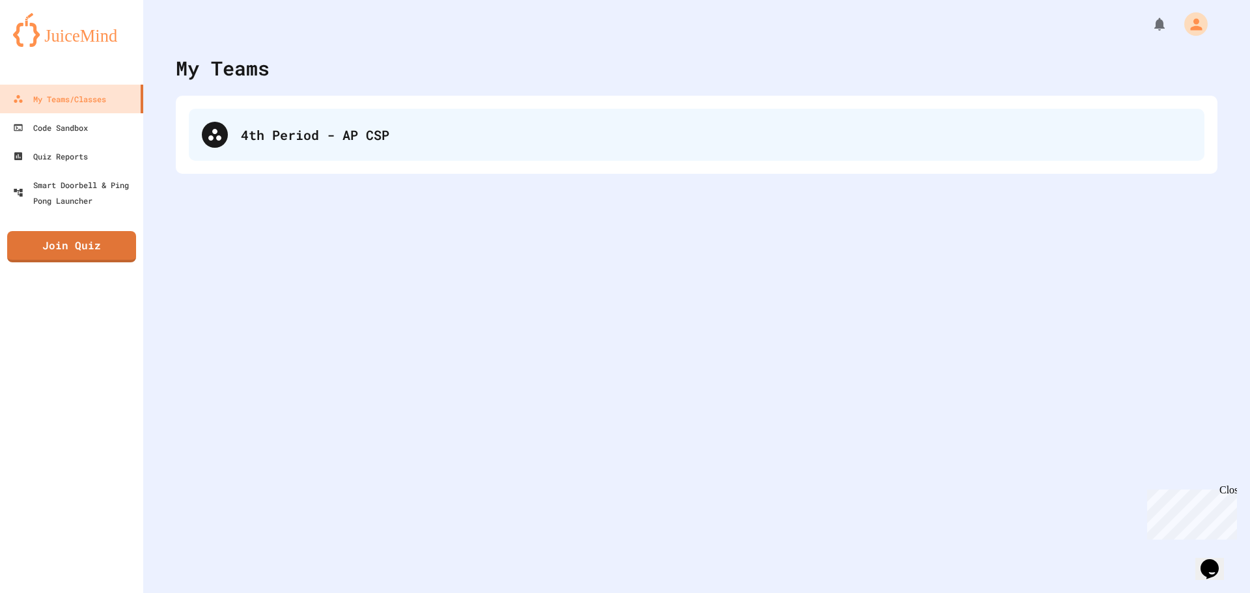
click at [292, 130] on div "4th Period - AP CSP" at bounding box center [716, 135] width 950 height 20
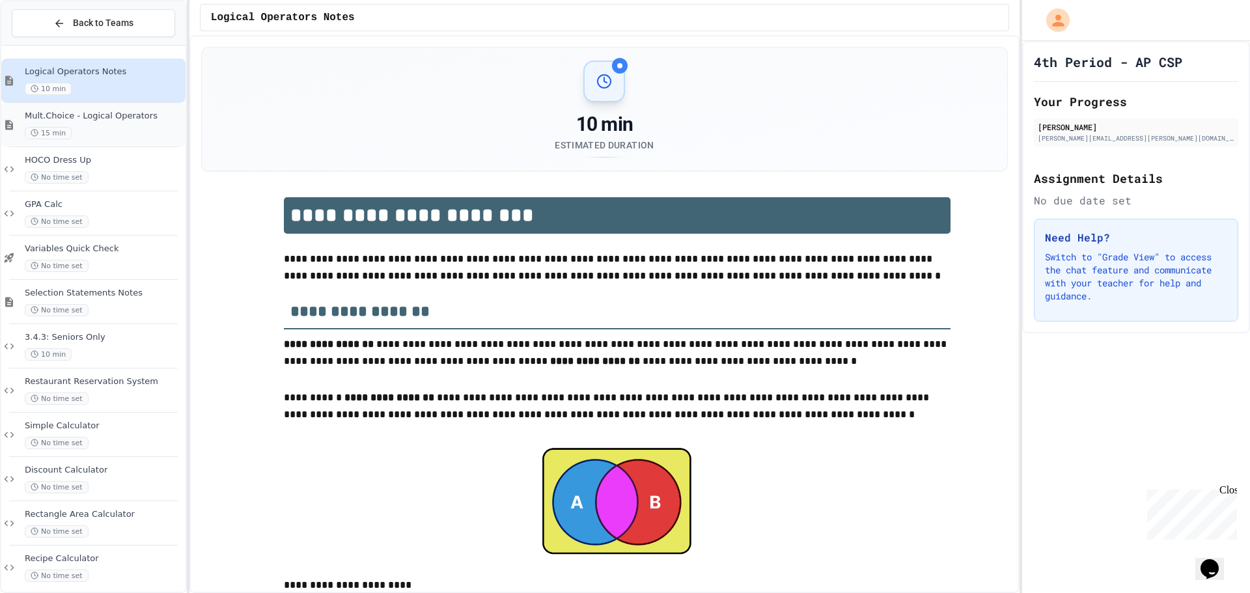
click at [109, 137] on div "15 min" at bounding box center [104, 133] width 158 height 12
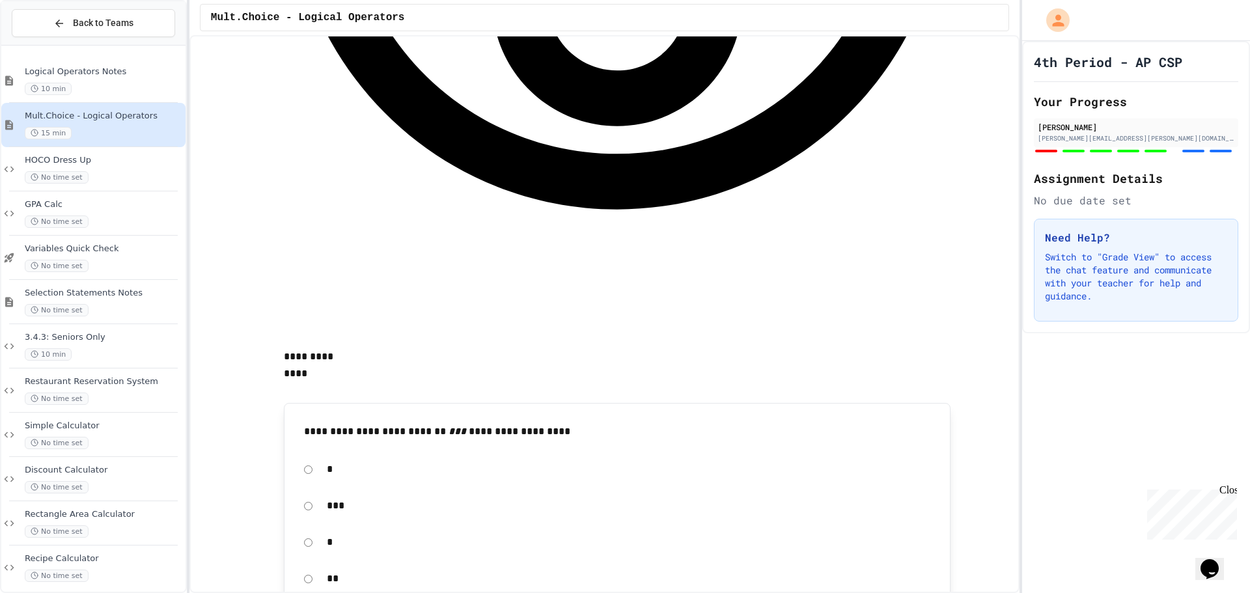
scroll to position [1107, 0]
